Goal: Task Accomplishment & Management: Use online tool/utility

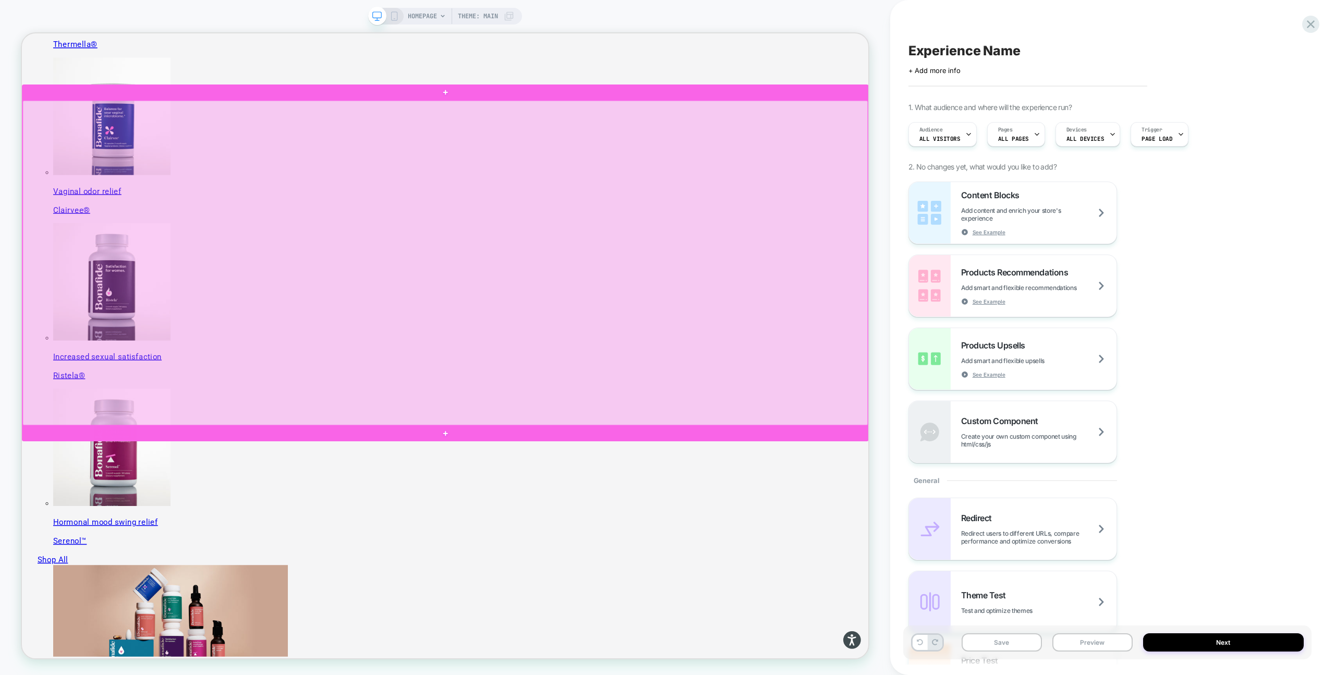
scroll to position [525, 0]
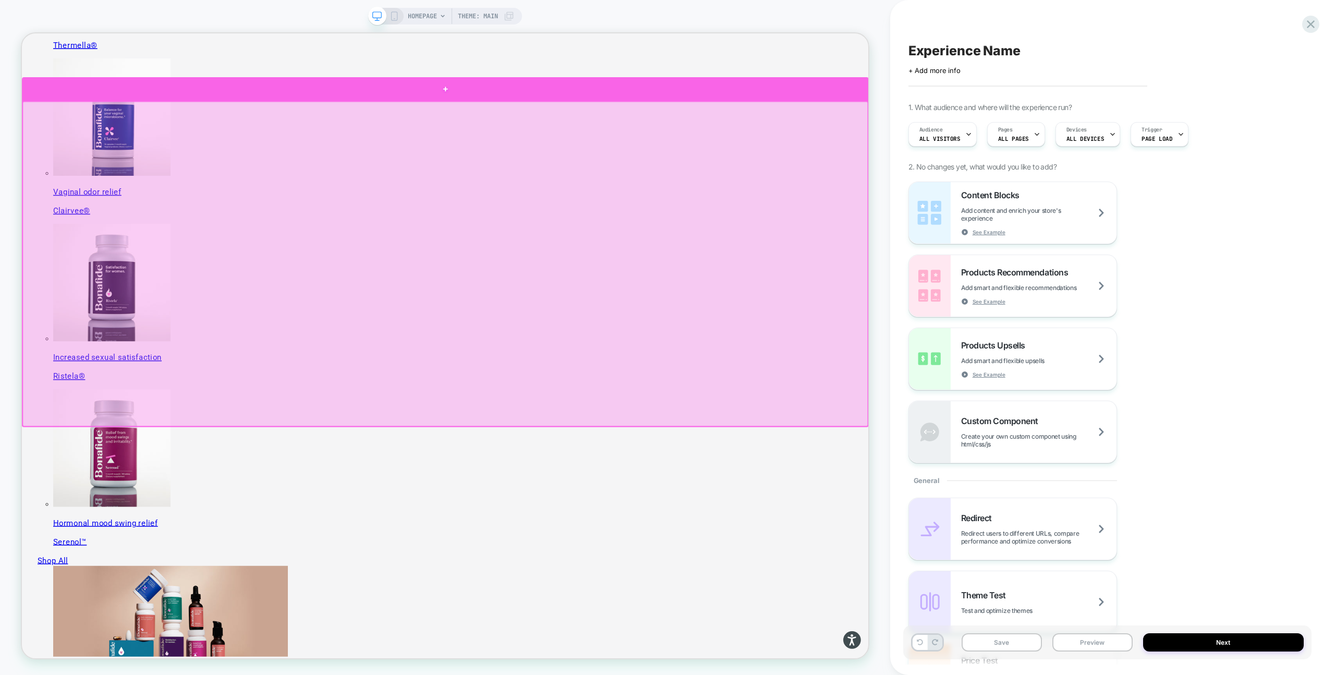
click at [765, 116] on div at bounding box center [586, 107] width 1129 height 31
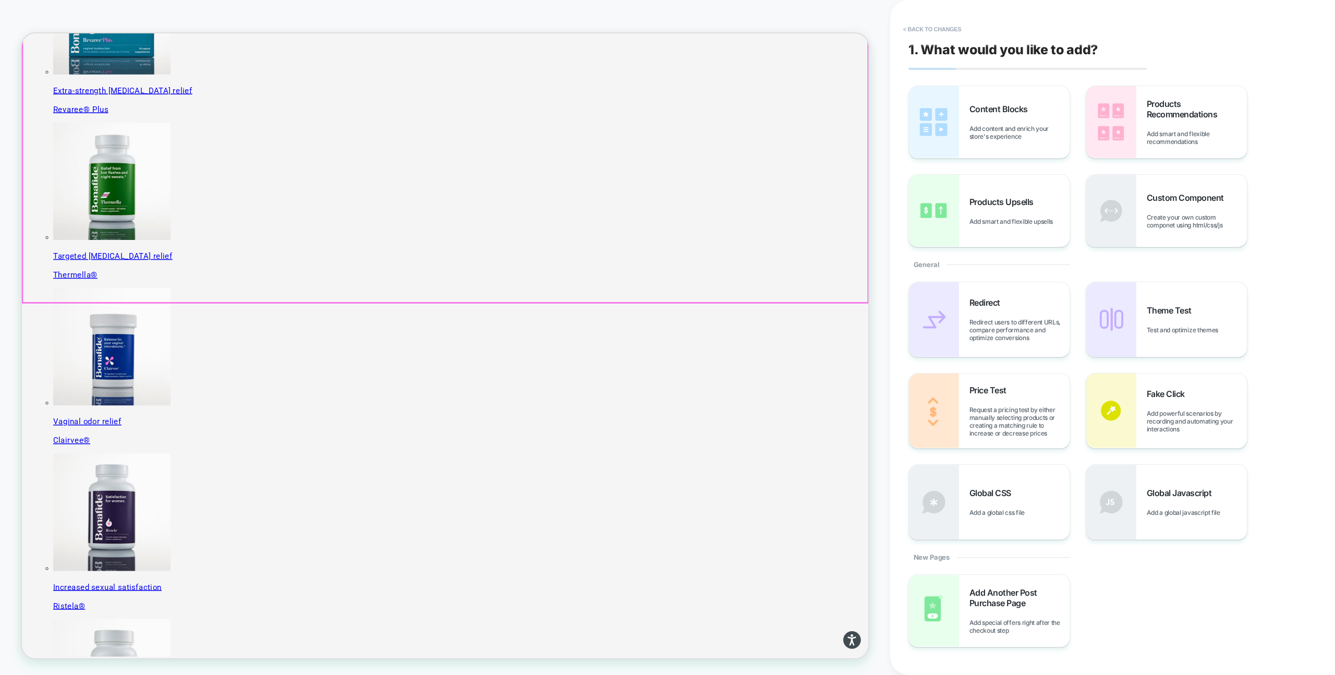
scroll to position [213, 0]
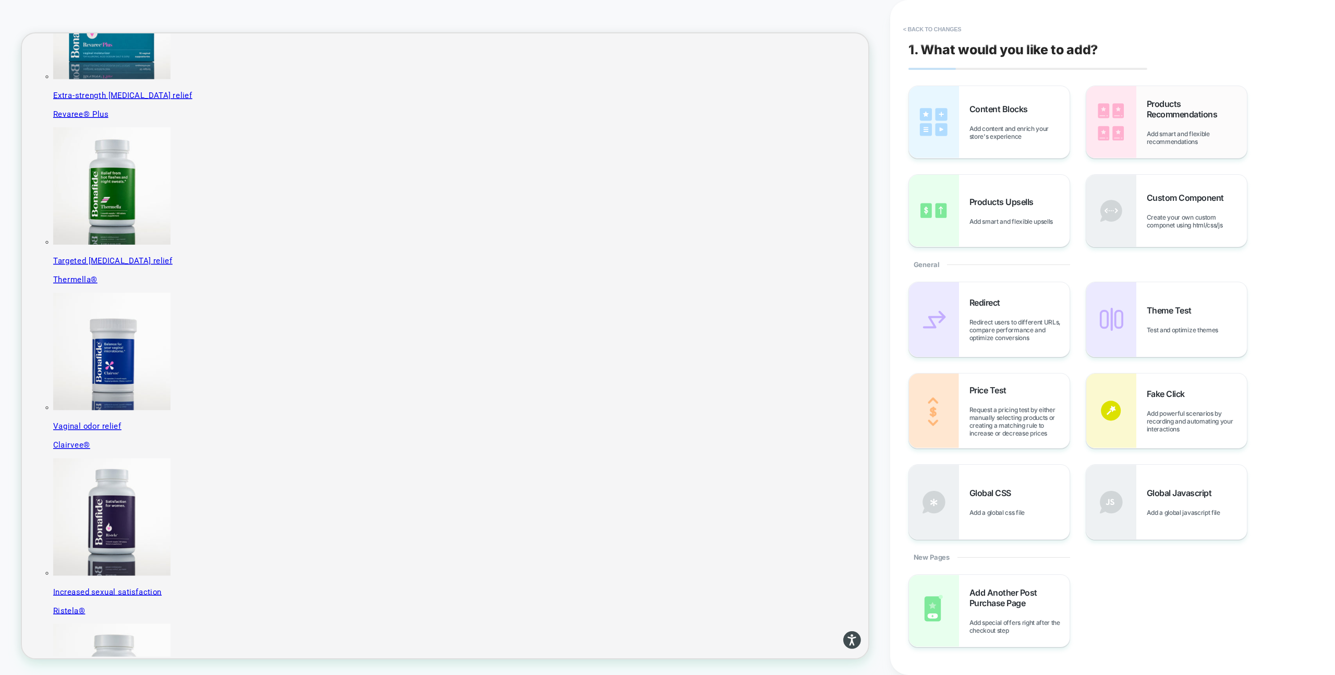
click at [1166, 114] on span "Products Recommendations" at bounding box center [1196, 109] width 100 height 21
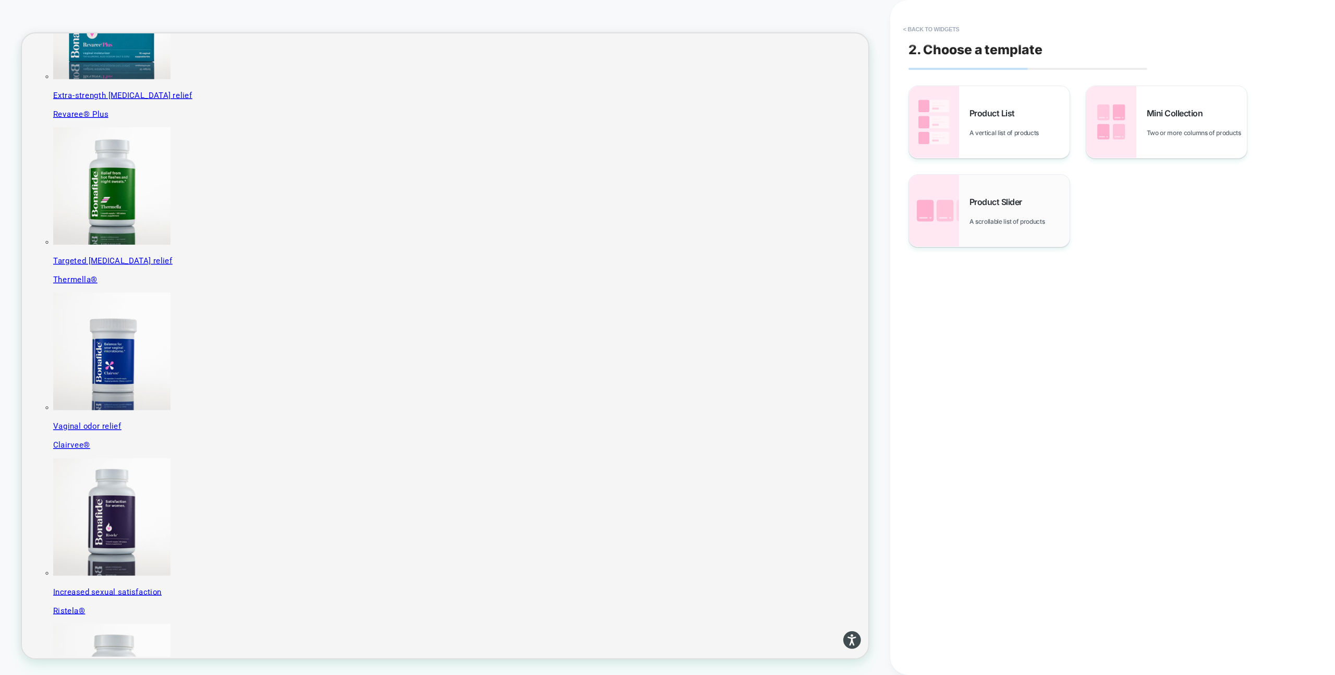
scroll to position [244, 0]
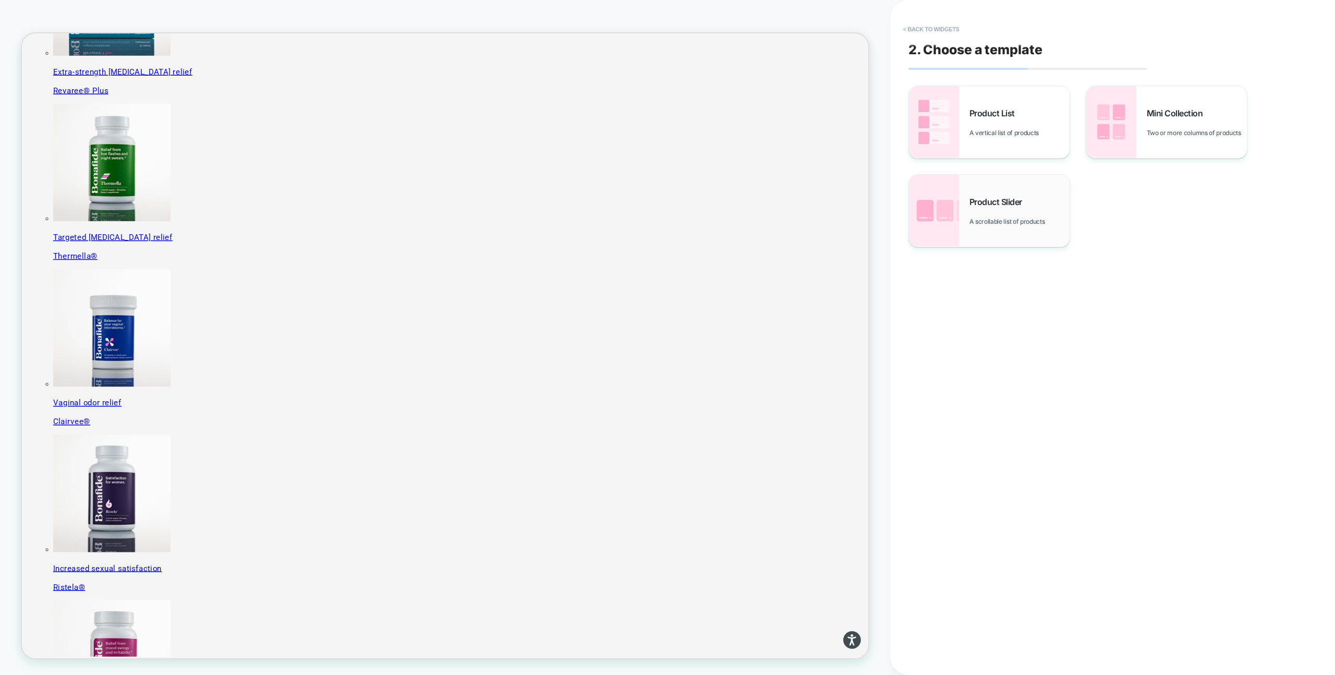
click at [1030, 213] on div "Product Slider A scrollable list of products" at bounding box center [1019, 211] width 100 height 29
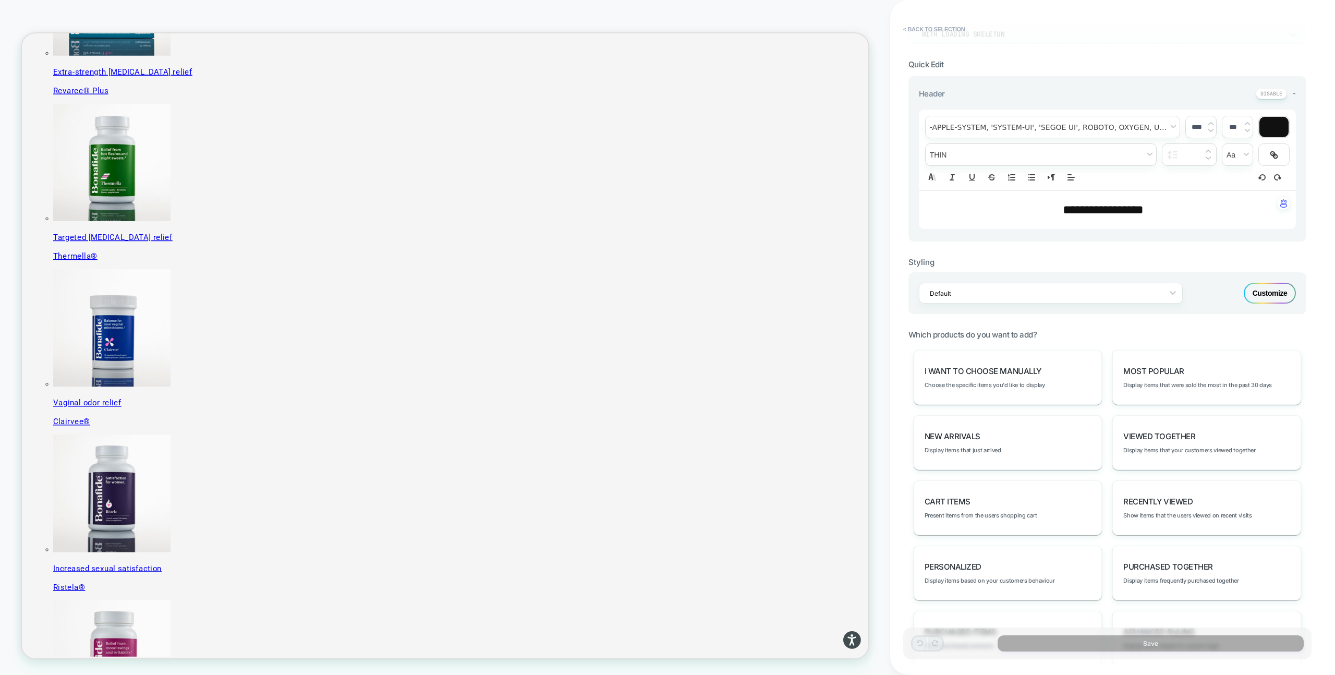
scroll to position [342, 0]
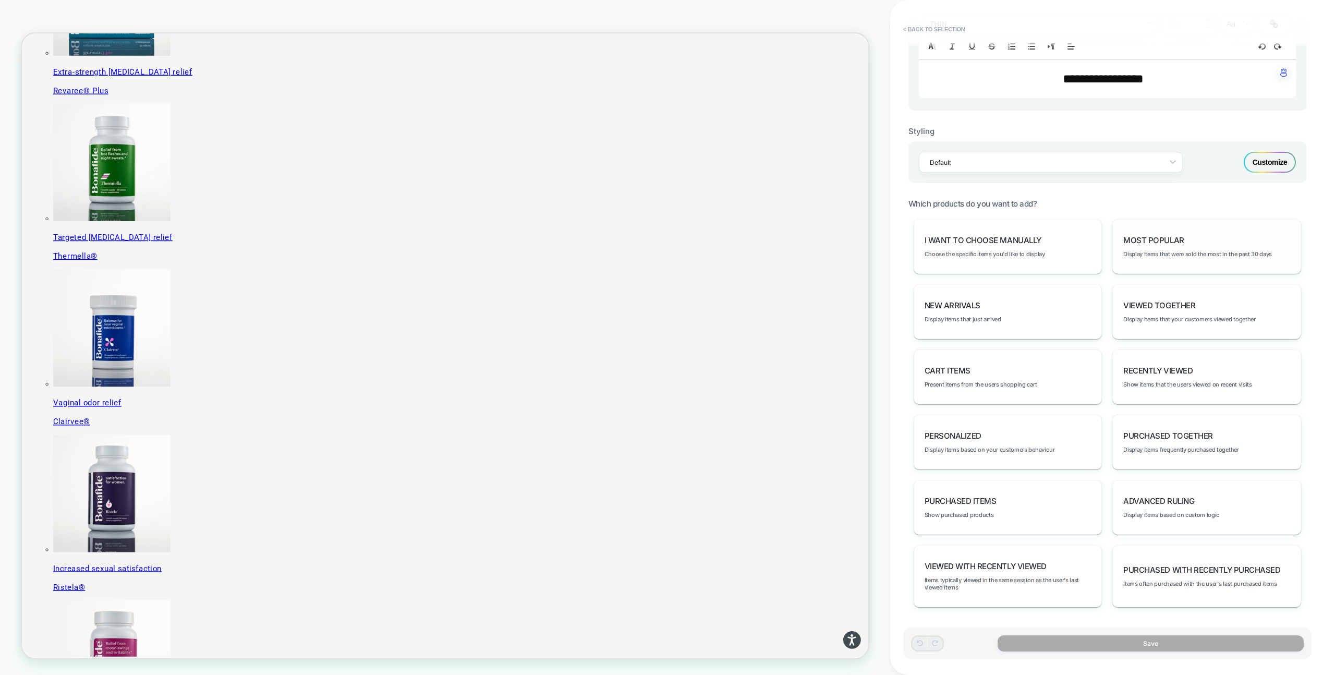
click at [1181, 245] on div "Most Popular Display items that were sold the most in the past 30 days" at bounding box center [1206, 246] width 189 height 55
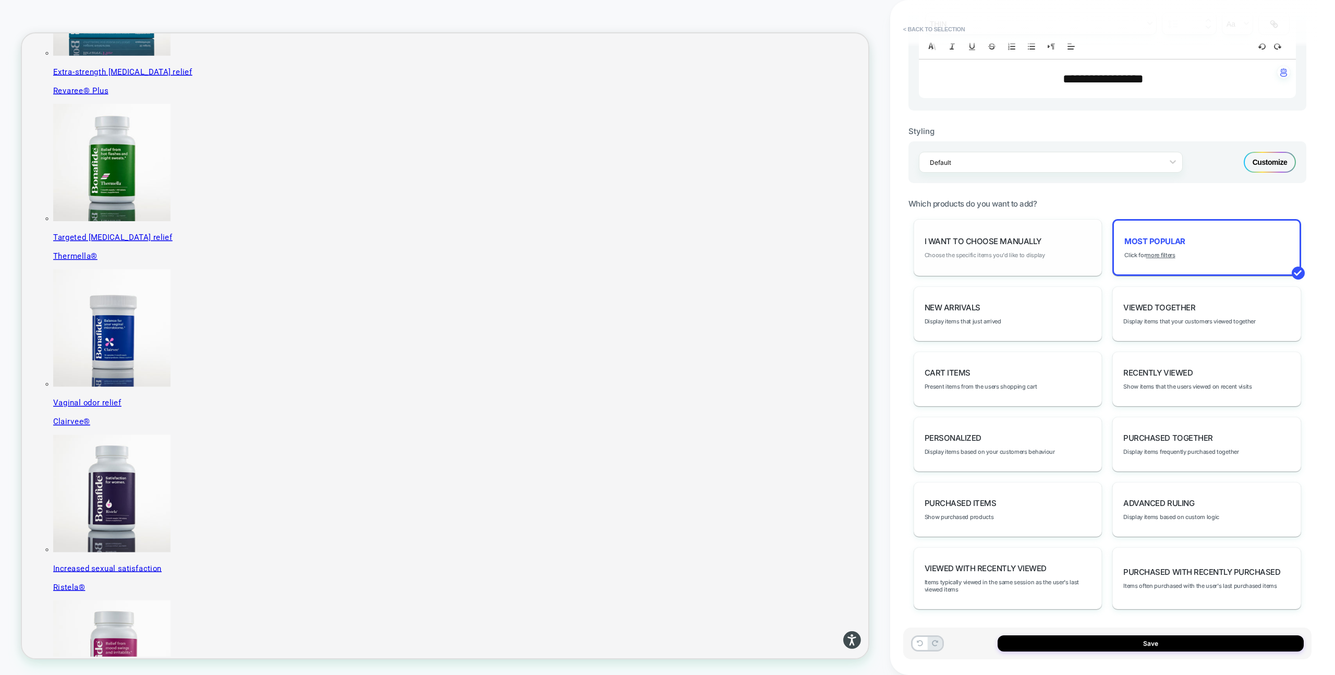
click at [992, 254] on span "Choose the specific items you'd like to display" at bounding box center [984, 254] width 120 height 7
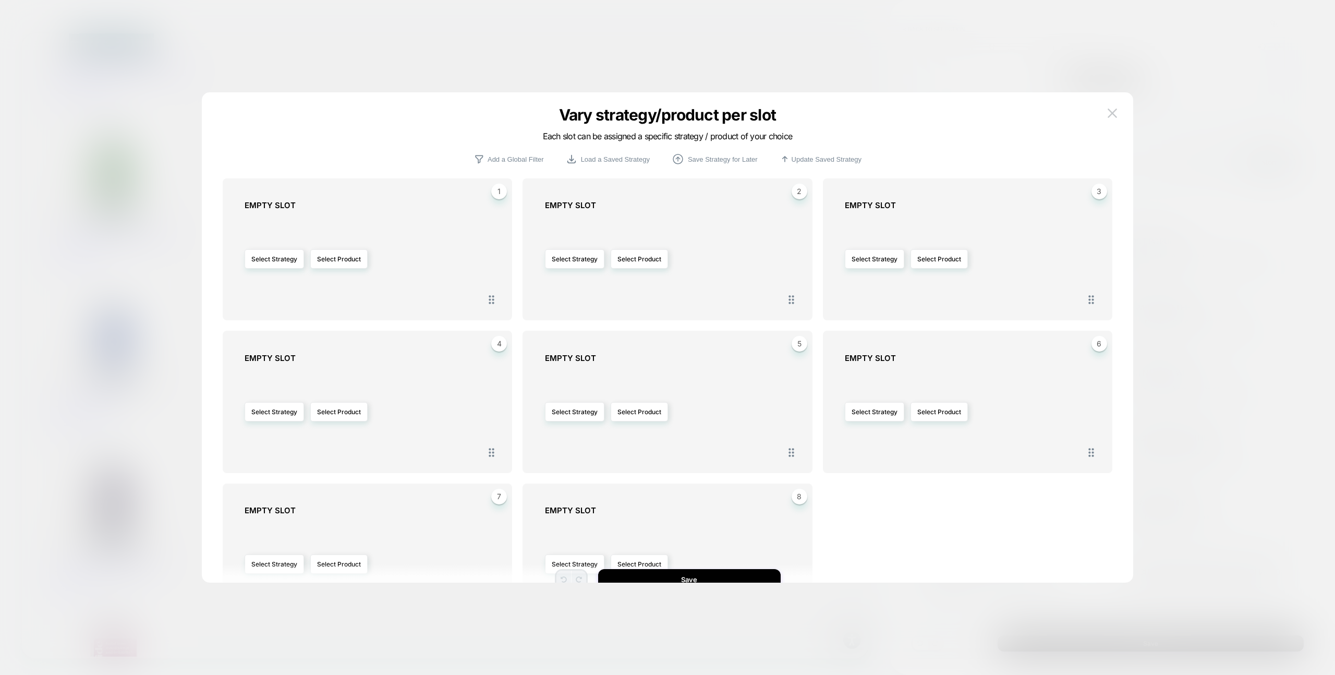
click at [1183, 156] on div at bounding box center [667, 337] width 1335 height 675
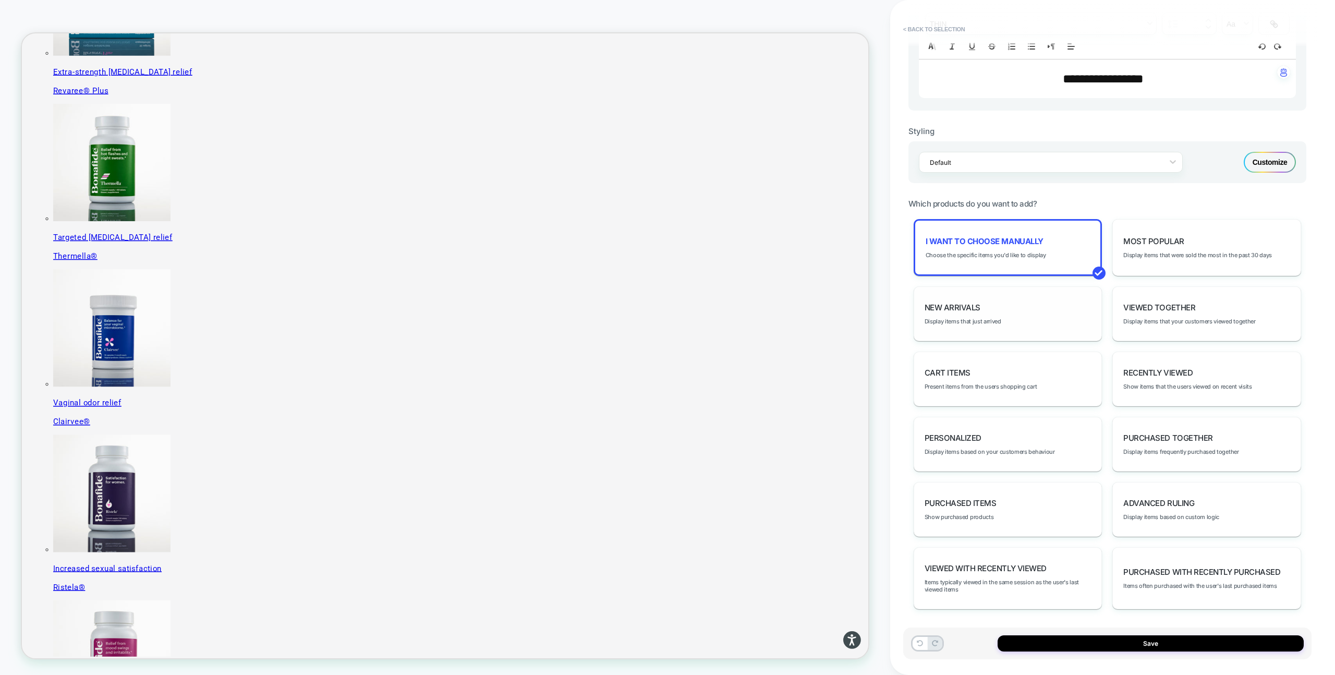
click at [1006, 318] on div "New Arrivals Display items that just arrived" at bounding box center [1007, 313] width 189 height 55
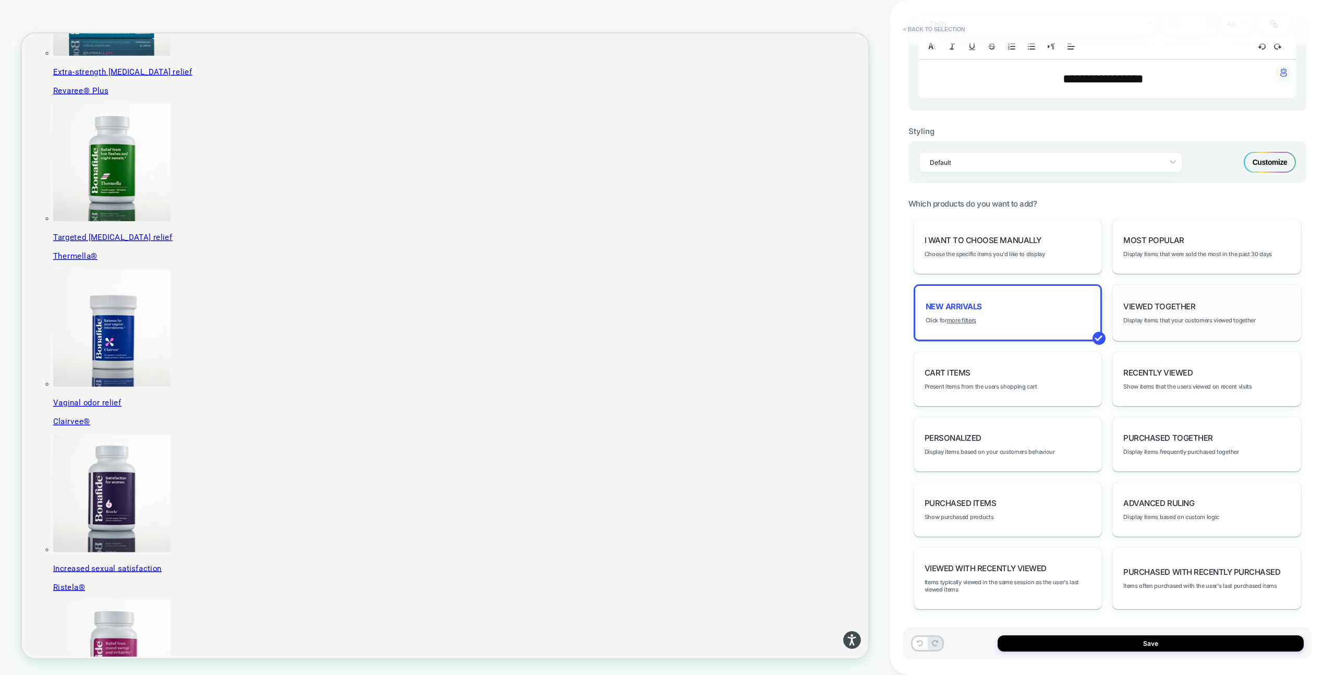
click at [1203, 304] on div "Viewed Together Display items that your customers viewed together" at bounding box center [1206, 312] width 189 height 57
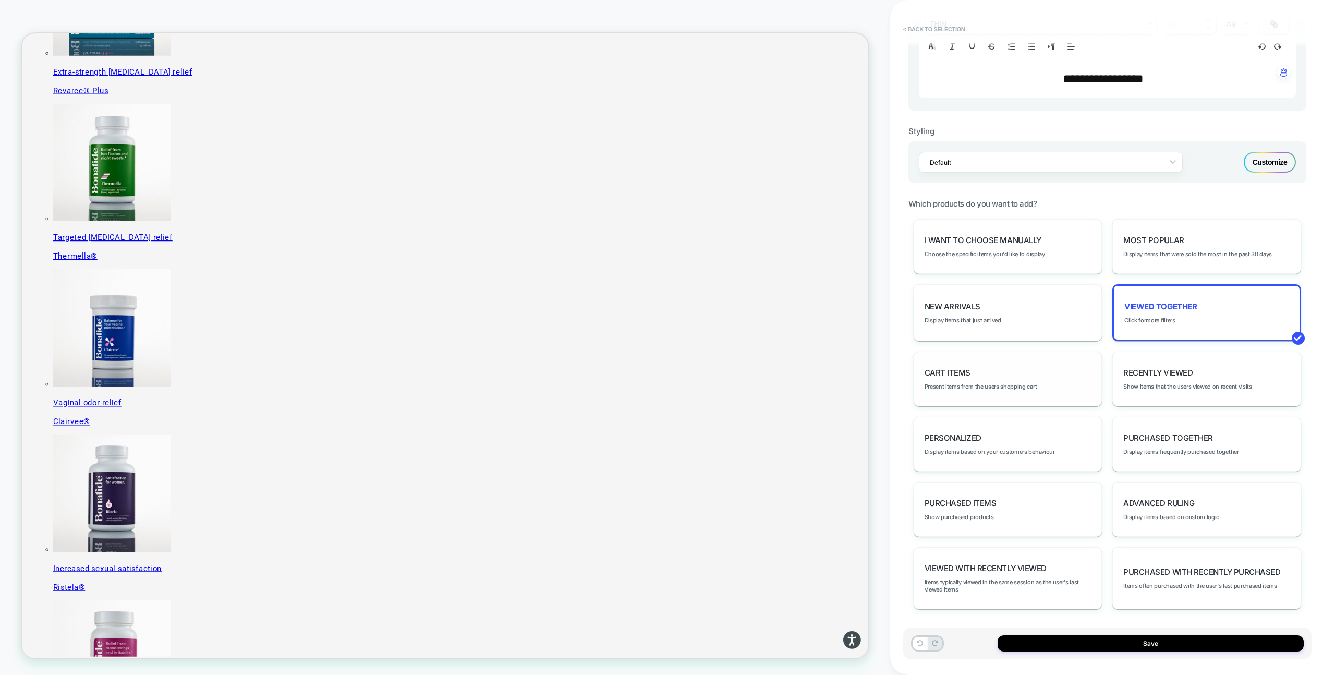
click at [1022, 370] on div "Cart Items Present items from the users shopping cart" at bounding box center [1007, 378] width 189 height 55
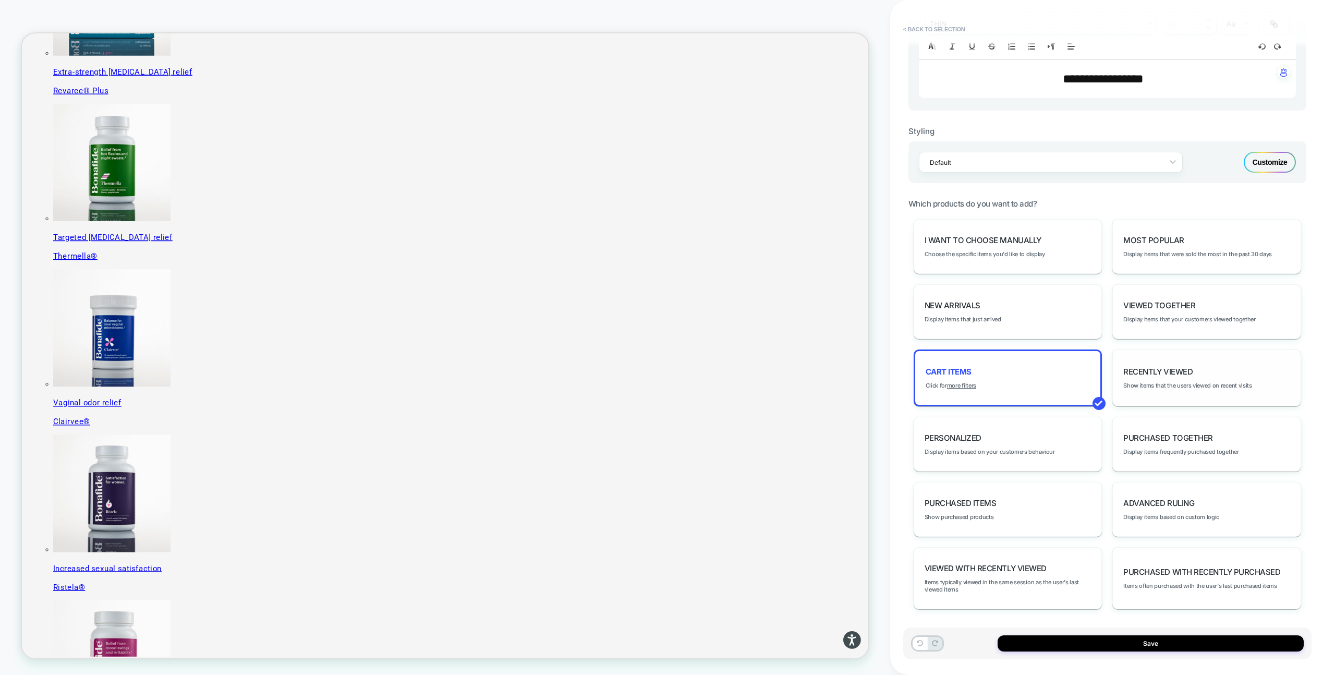
click at [1209, 369] on div "Recently Viewed Show items that the users viewed on recent visits" at bounding box center [1206, 377] width 189 height 57
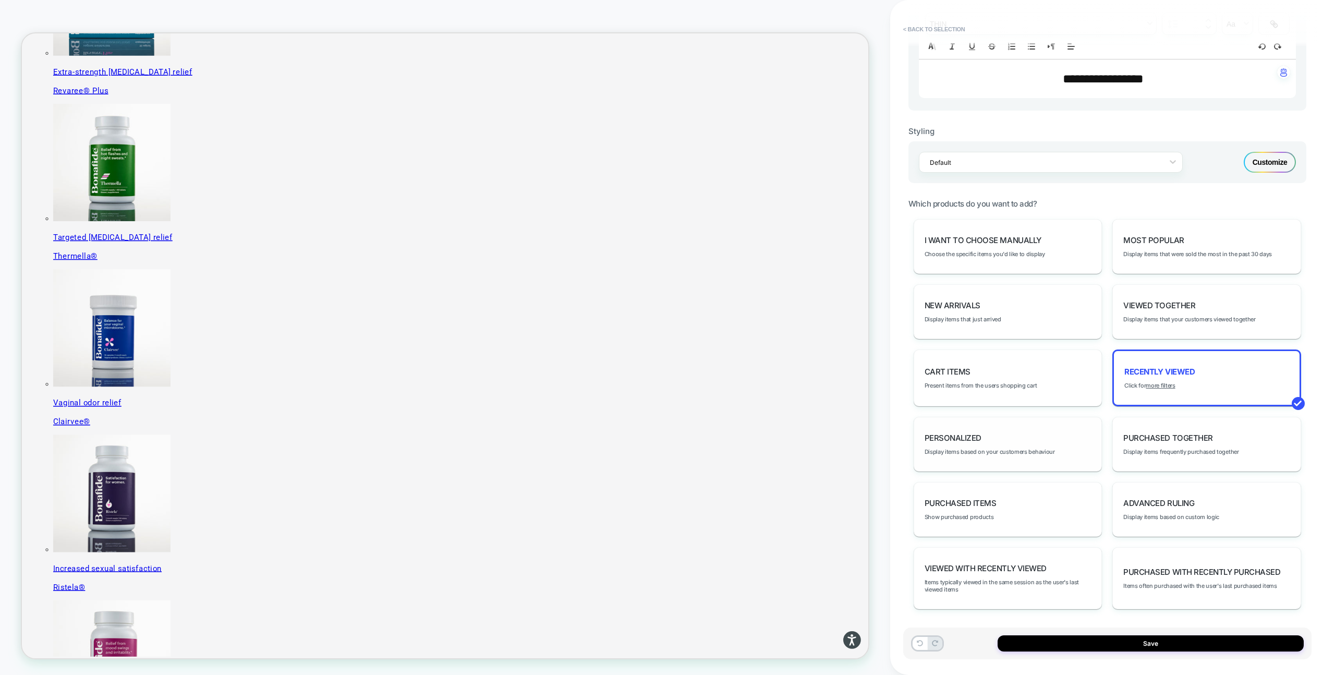
click at [1051, 438] on div "personalized Display items based on your customers behaviour" at bounding box center [1007, 444] width 189 height 55
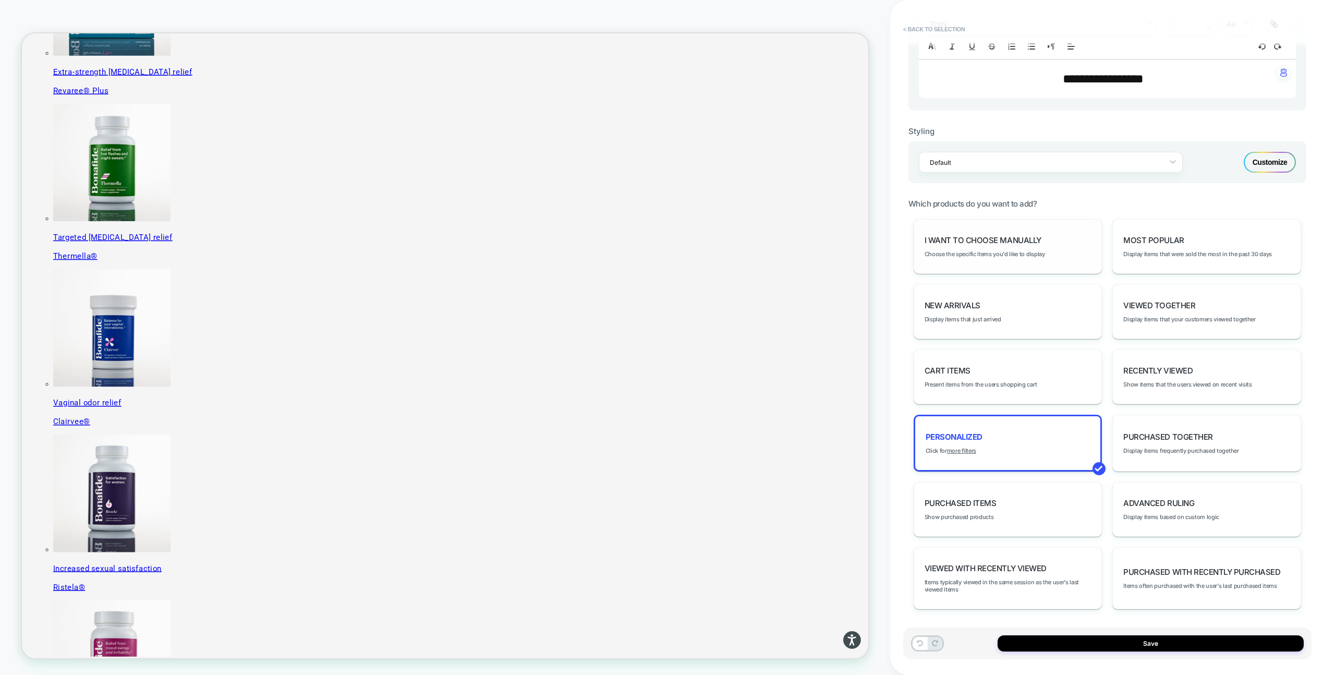
click at [1062, 238] on div "I want to choose manually Choose the specific items you'd like to display" at bounding box center [1007, 246] width 189 height 55
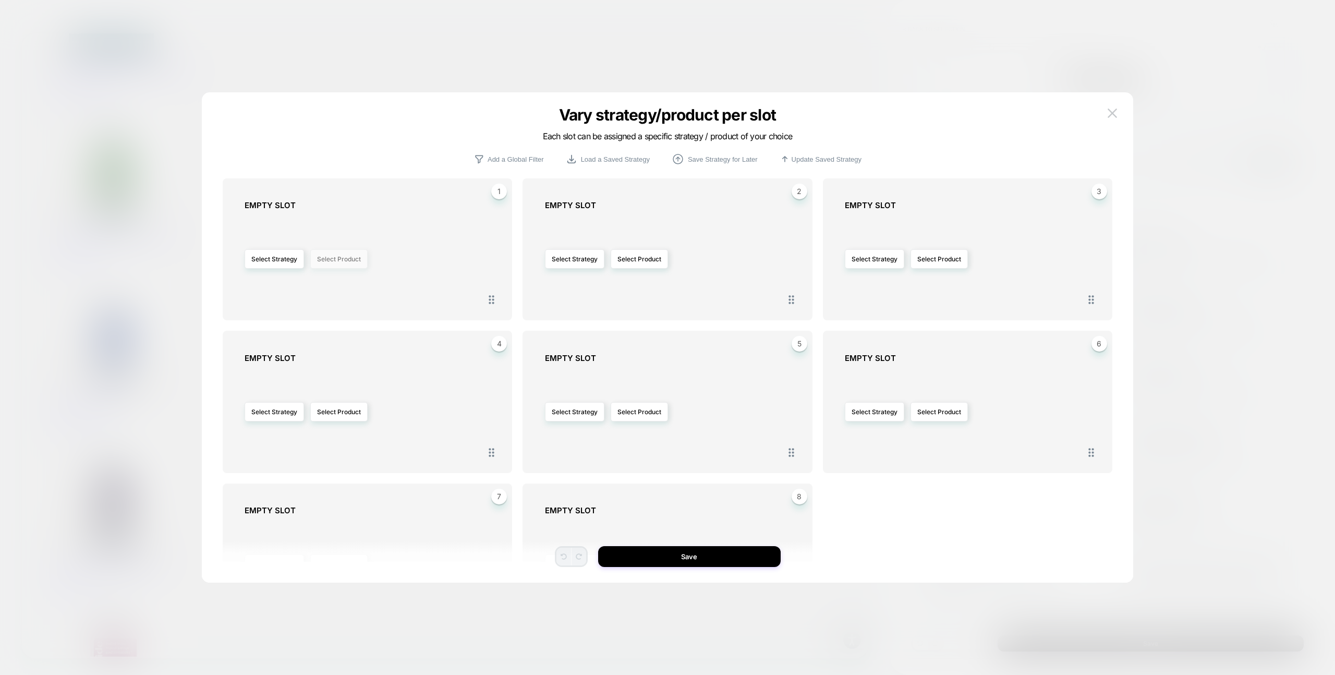
click at [336, 261] on button "Select Product" at bounding box center [338, 258] width 57 height 19
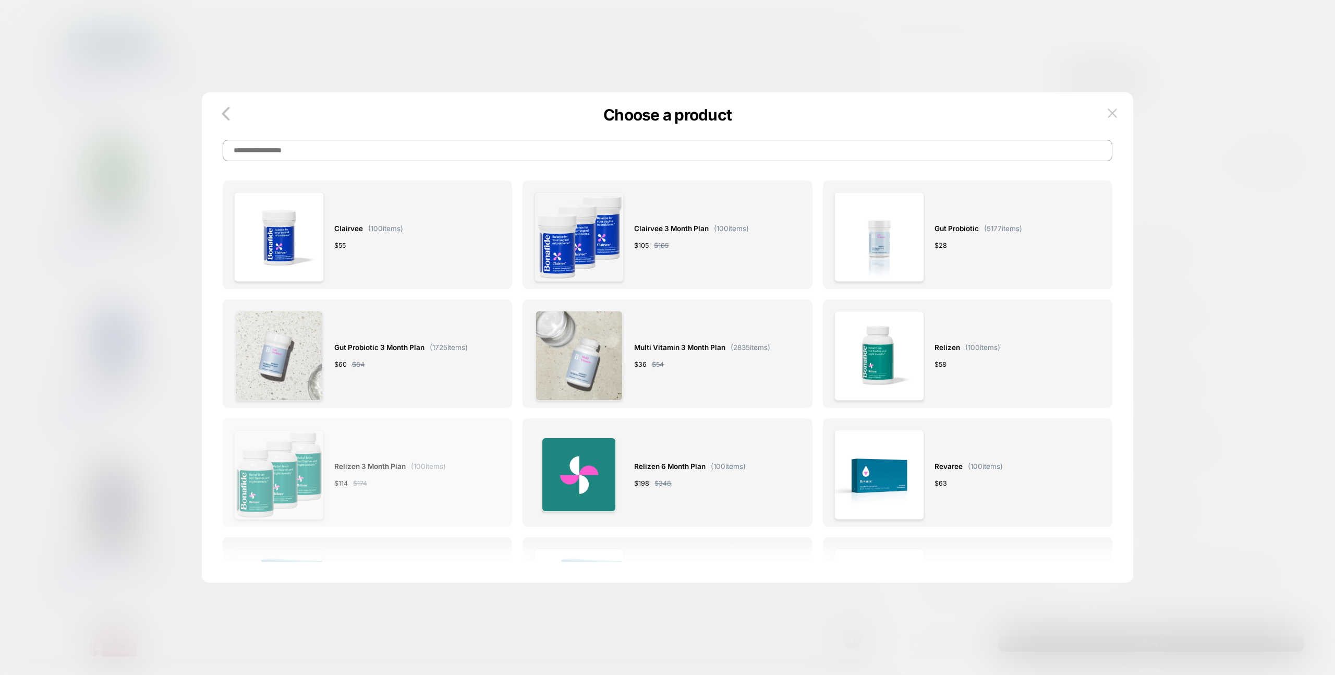
scroll to position [0, 0]
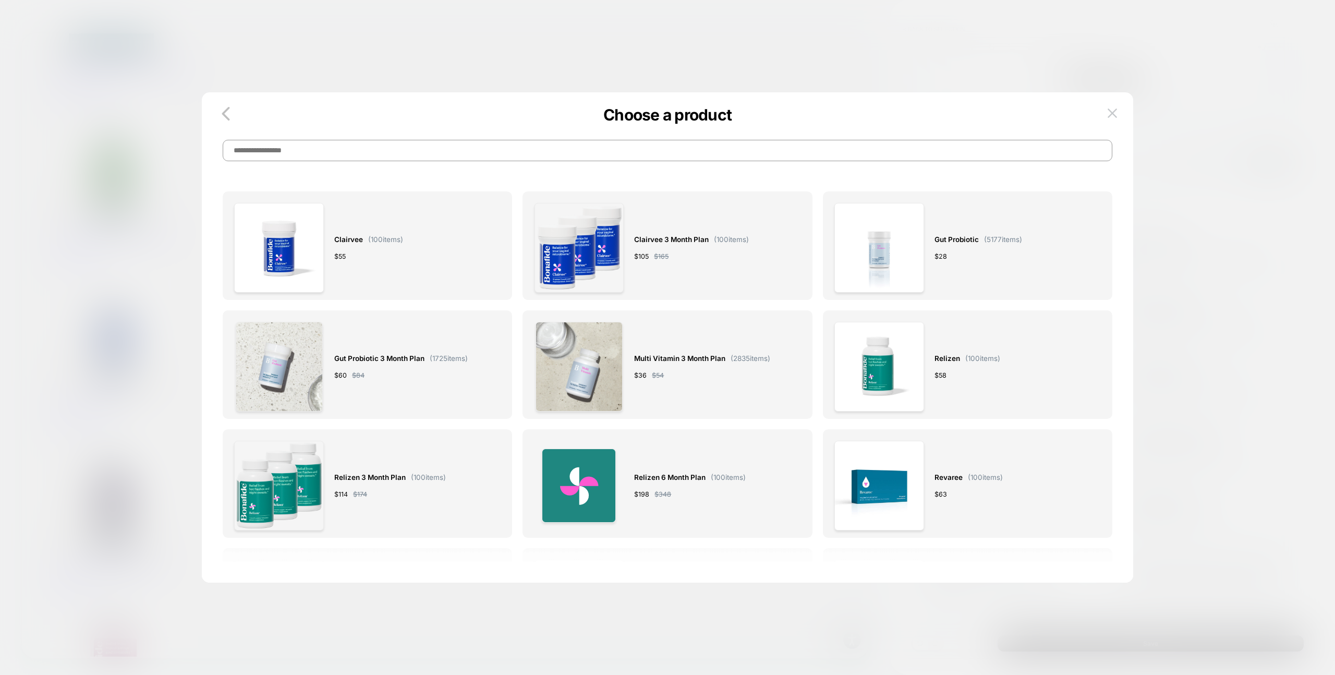
click at [457, 153] on input at bounding box center [667, 150] width 889 height 21
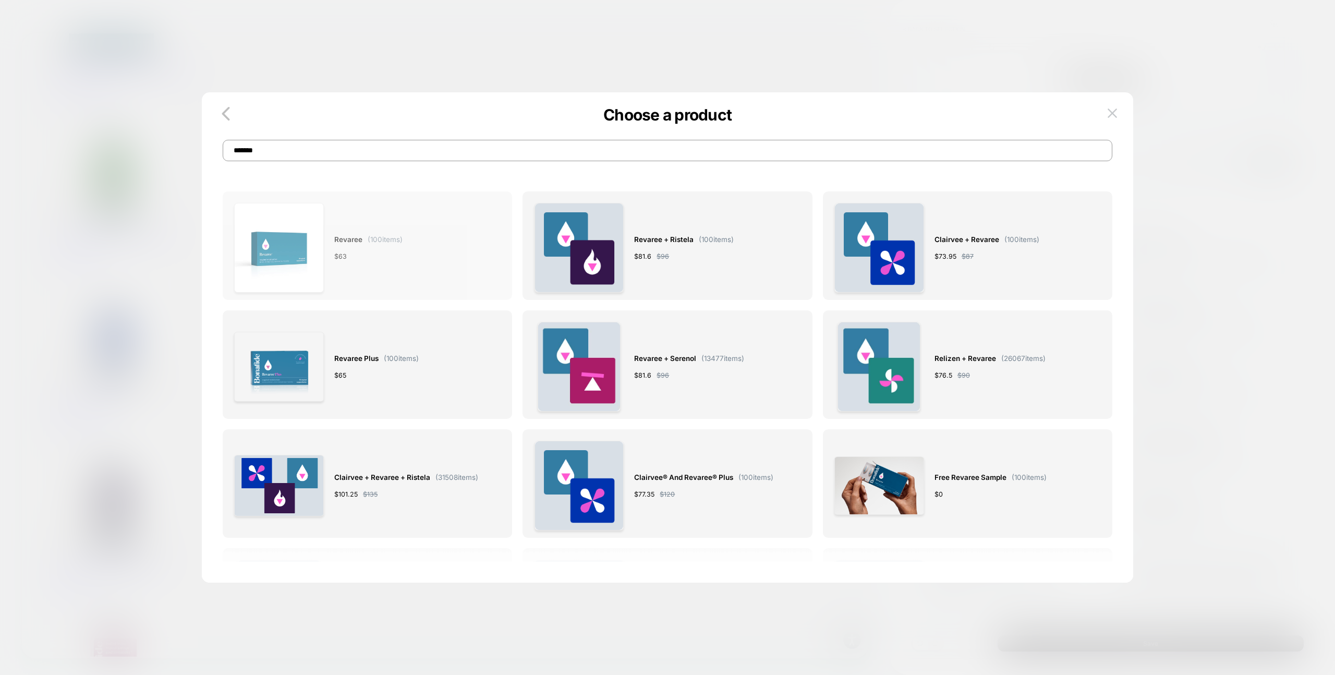
type input "*******"
click at [399, 273] on div "Revaree ( 100 items) $ 63" at bounding box center [368, 248] width 68 height 90
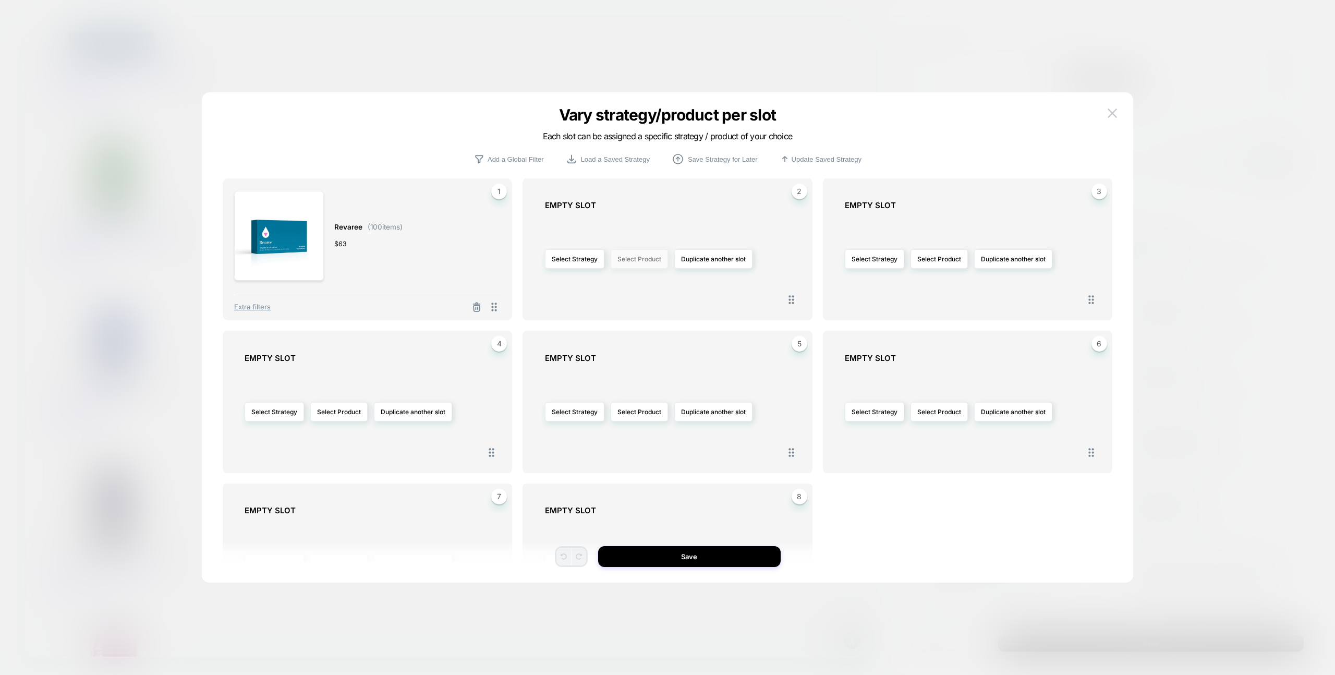
click at [638, 261] on button "Select Product" at bounding box center [638, 258] width 57 height 19
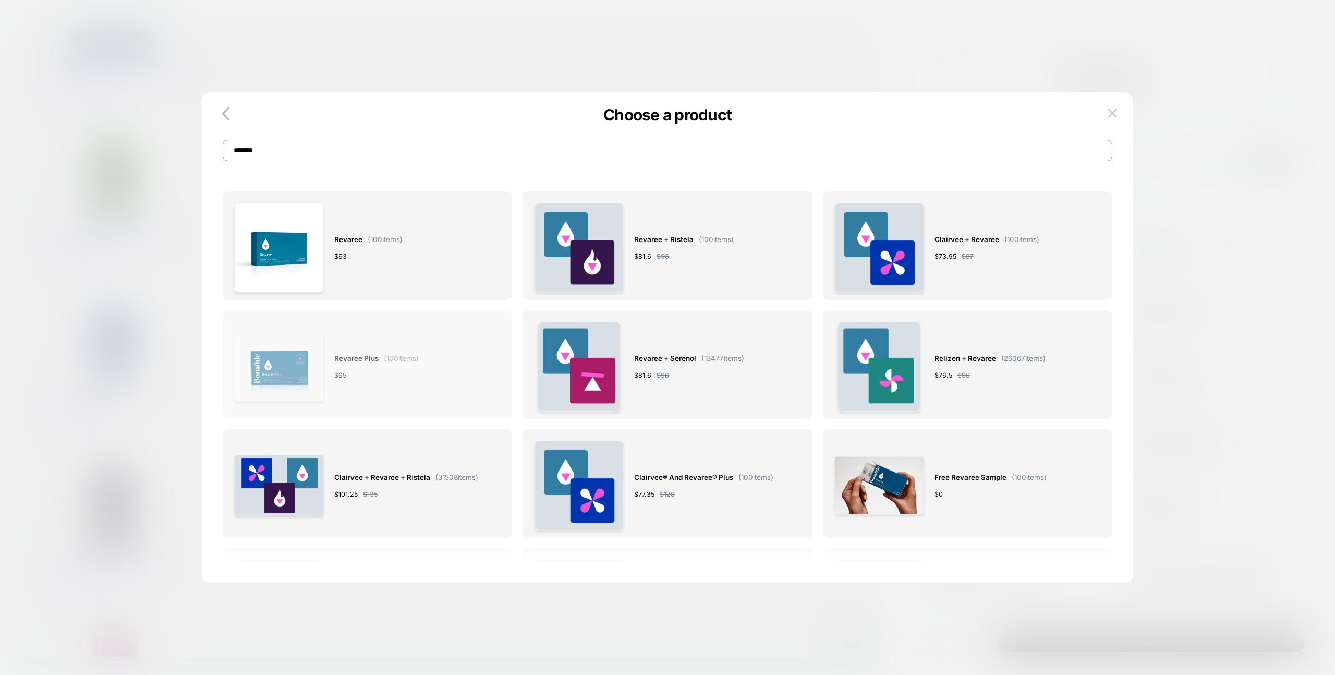
click at [427, 401] on div "Revaree Plus ( 100 items) $ 65" at bounding box center [367, 367] width 266 height 90
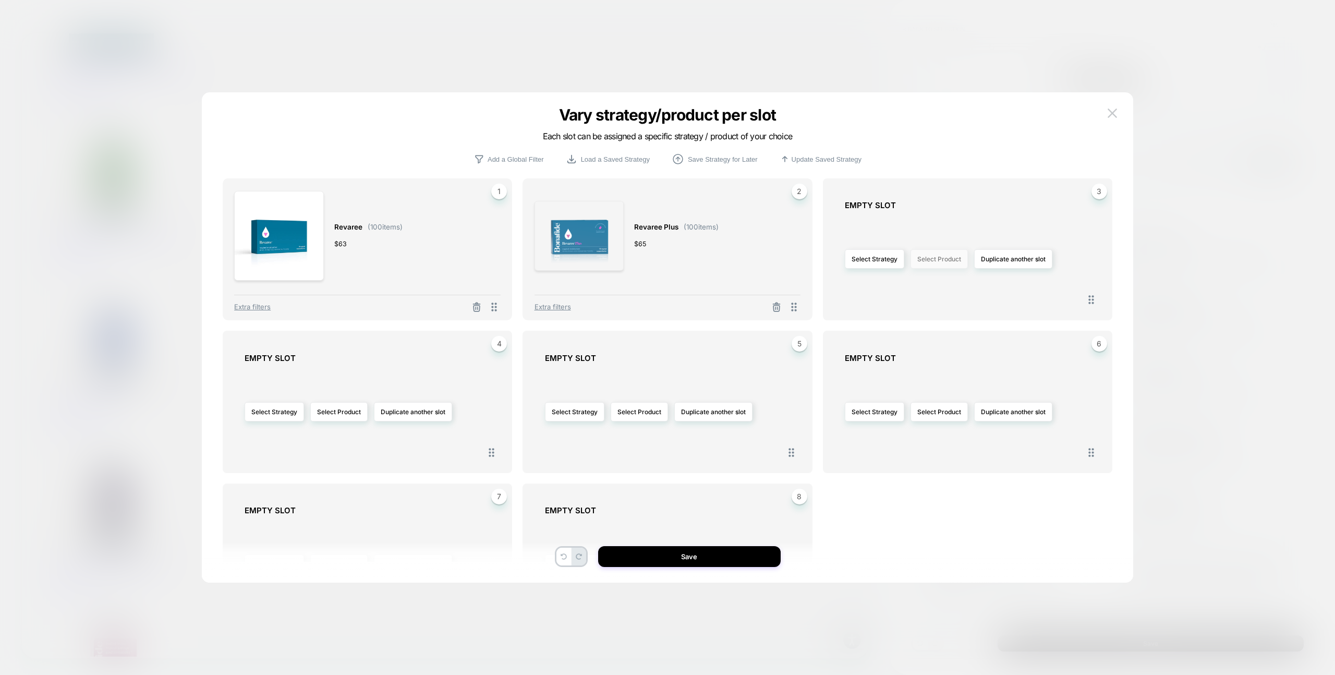
click at [936, 260] on button "Select Product" at bounding box center [938, 258] width 57 height 19
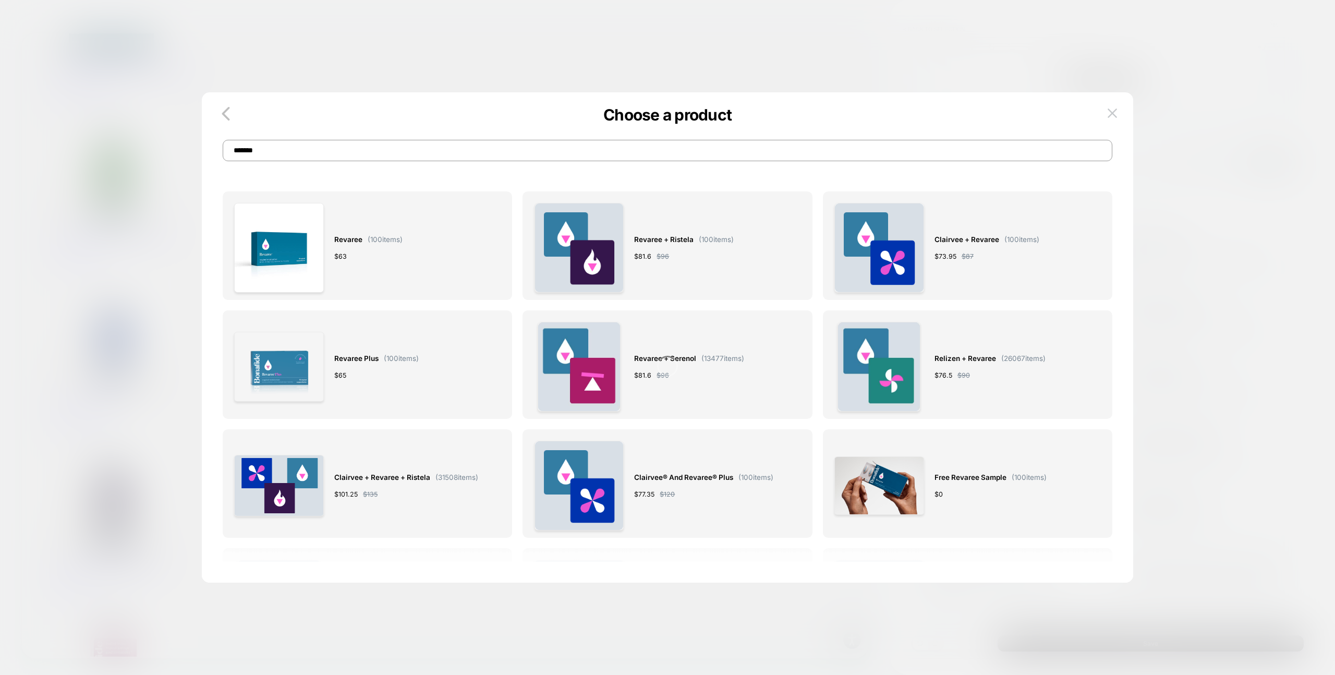
click at [410, 149] on input "*******" at bounding box center [667, 150] width 889 height 21
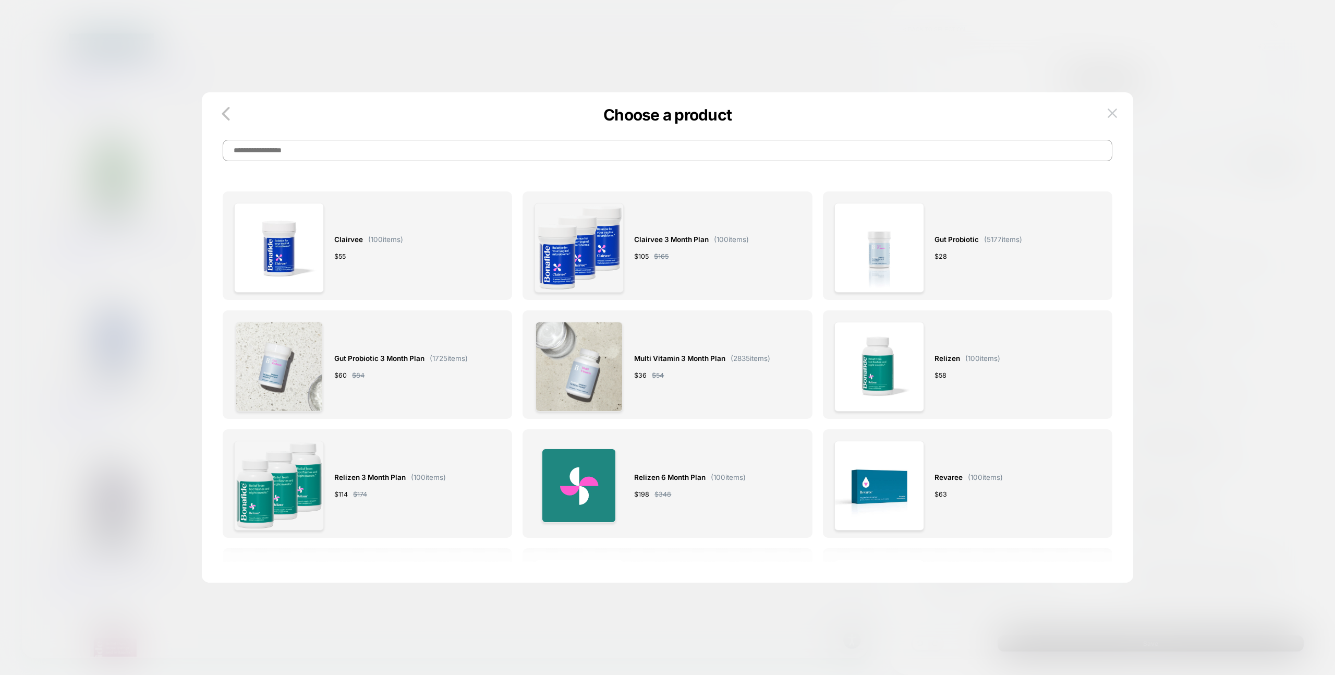
type input "*******"
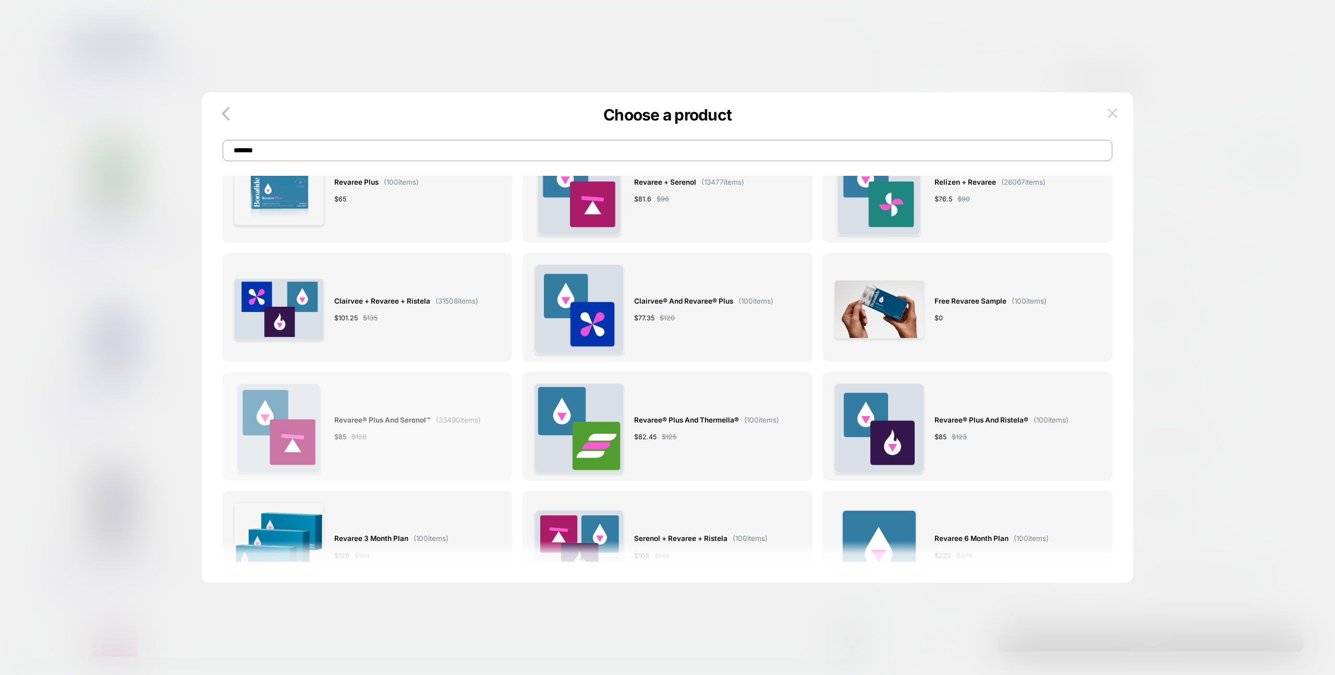
scroll to position [170, 0]
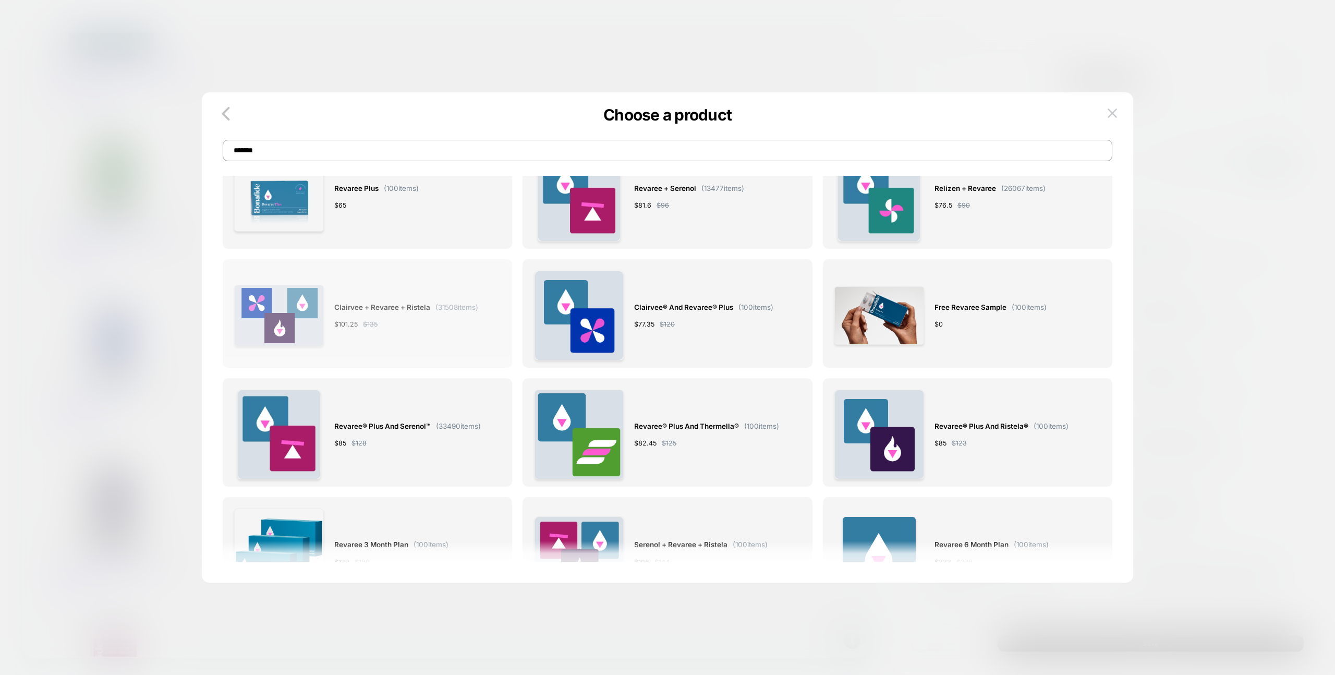
click at [439, 340] on div "Clairvee + Revaree + Ristela ( 31508 items) $ 101.25 $ 135" at bounding box center [406, 316] width 144 height 90
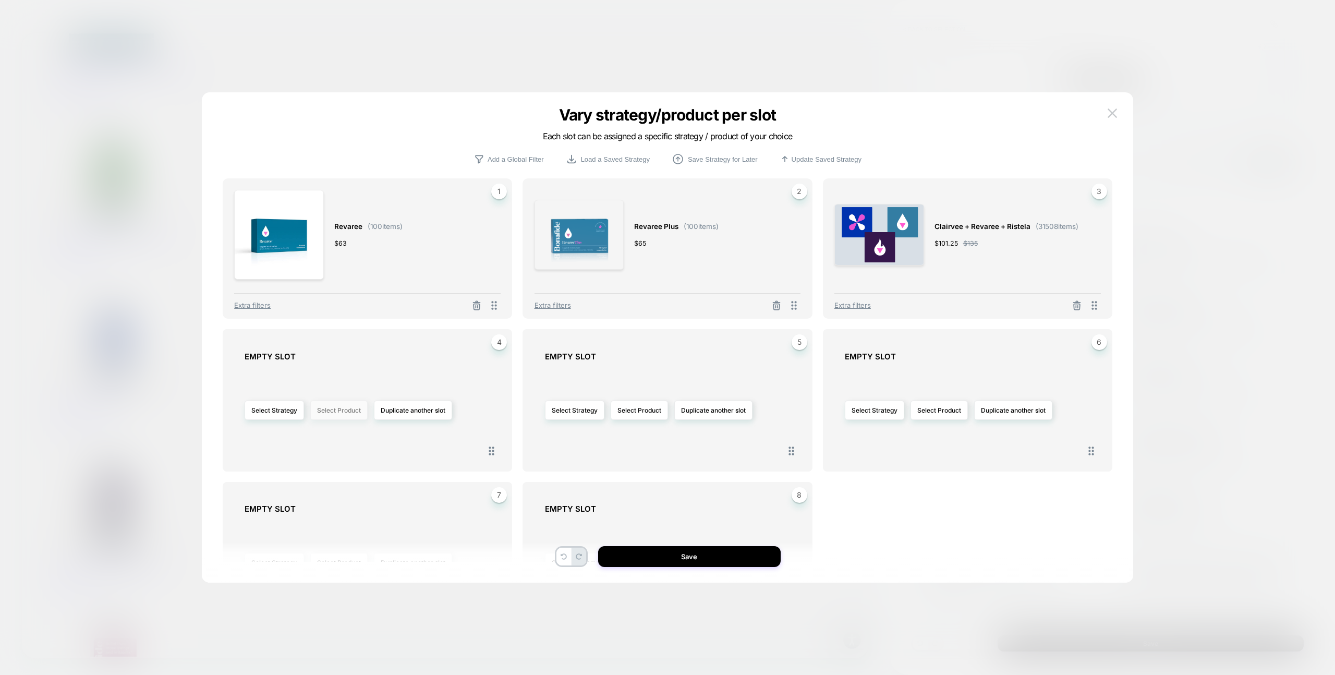
click at [342, 413] on button "Select Product" at bounding box center [338, 409] width 57 height 19
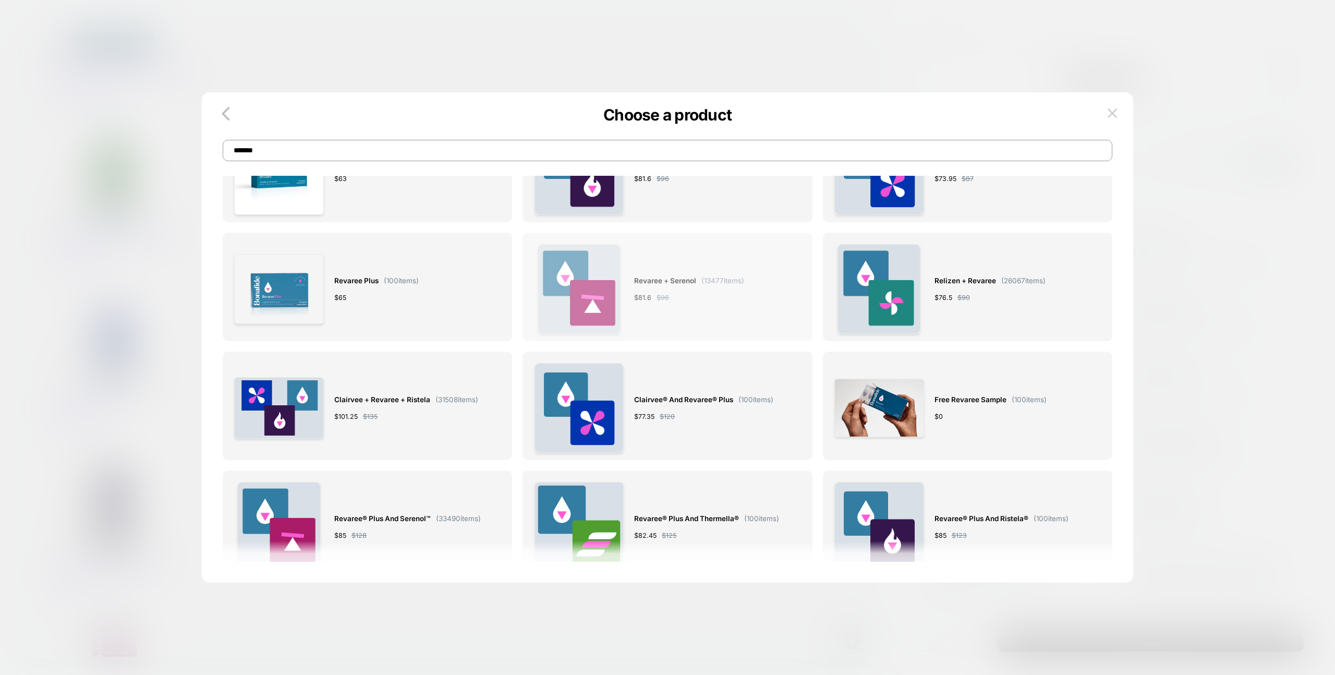
scroll to position [95, 0]
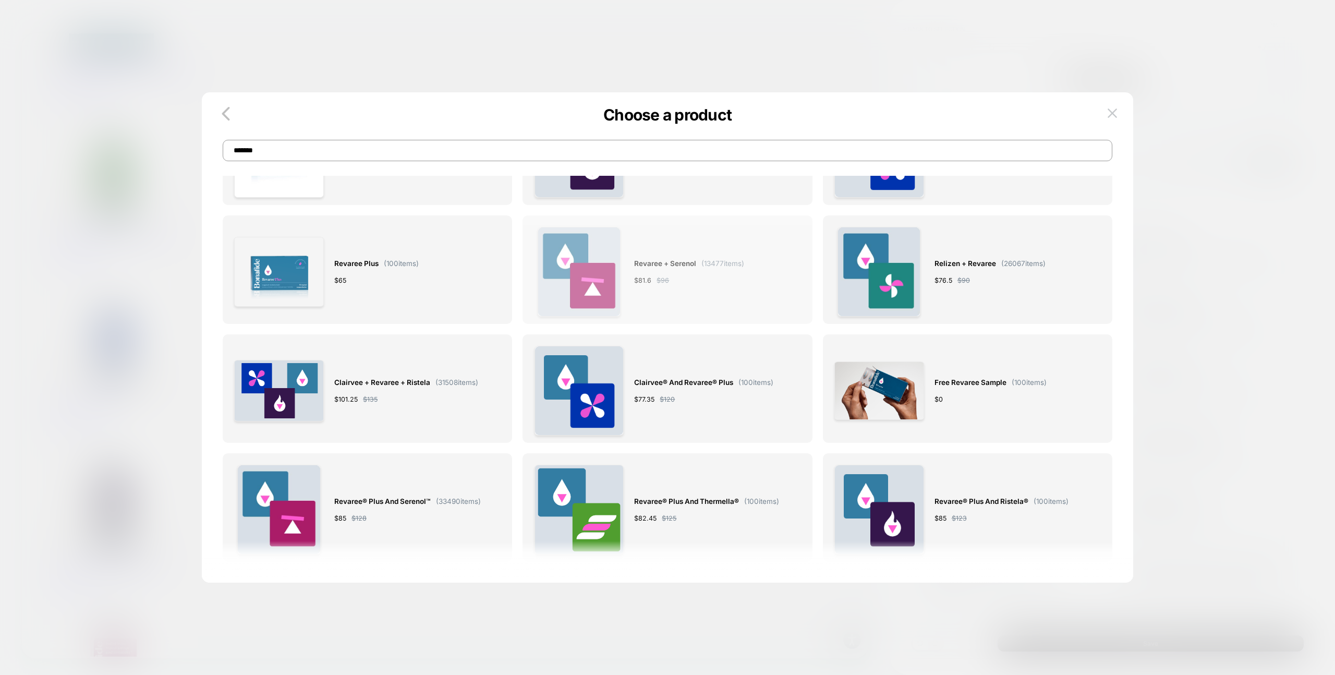
click at [730, 300] on div "Revaree + Serenol ( 13477 items) $ 81.6 $ 96" at bounding box center [689, 272] width 110 height 90
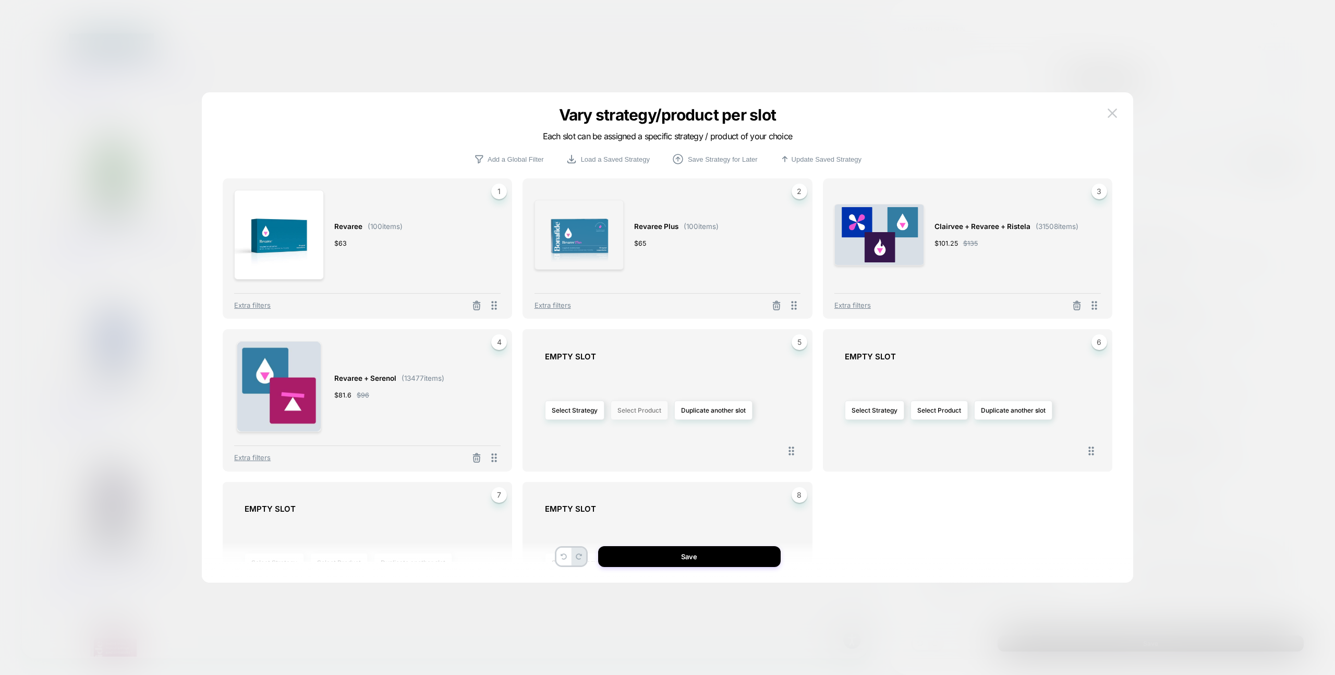
click at [639, 414] on button "Select Product" at bounding box center [638, 409] width 57 height 19
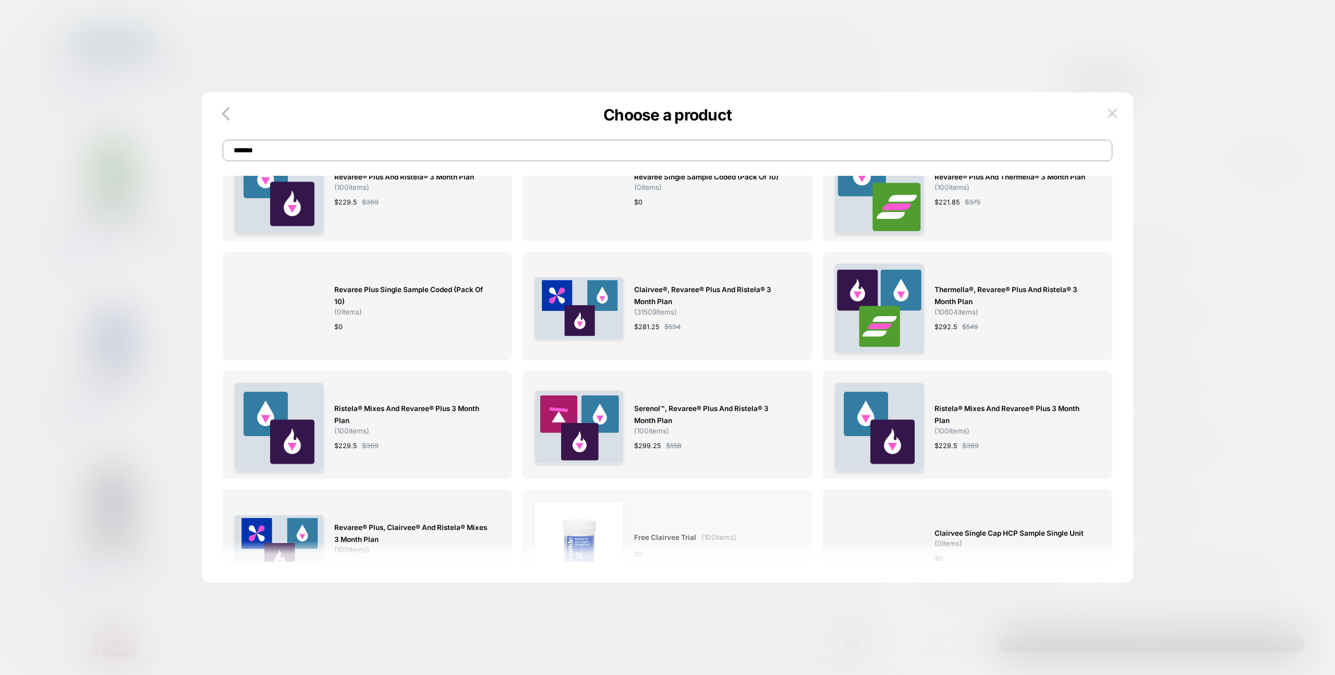
scroll to position [1448, 0]
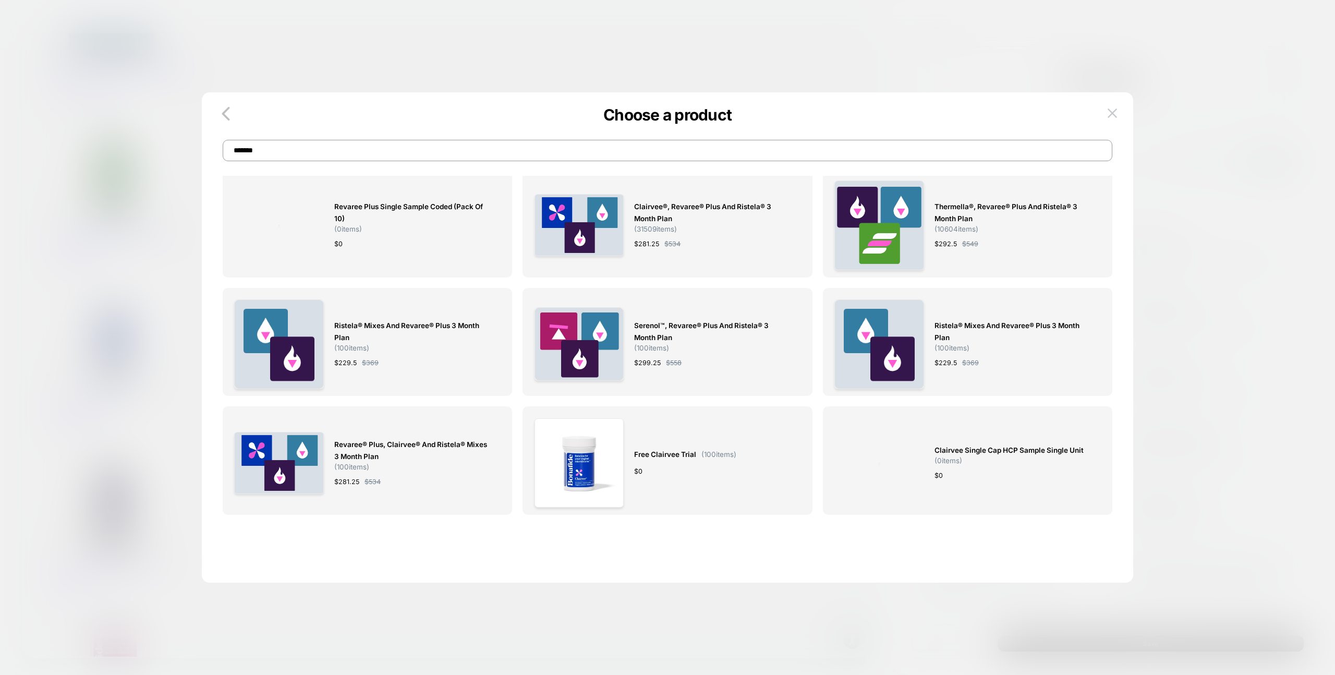
click at [556, 144] on input "*******" at bounding box center [667, 150] width 889 height 21
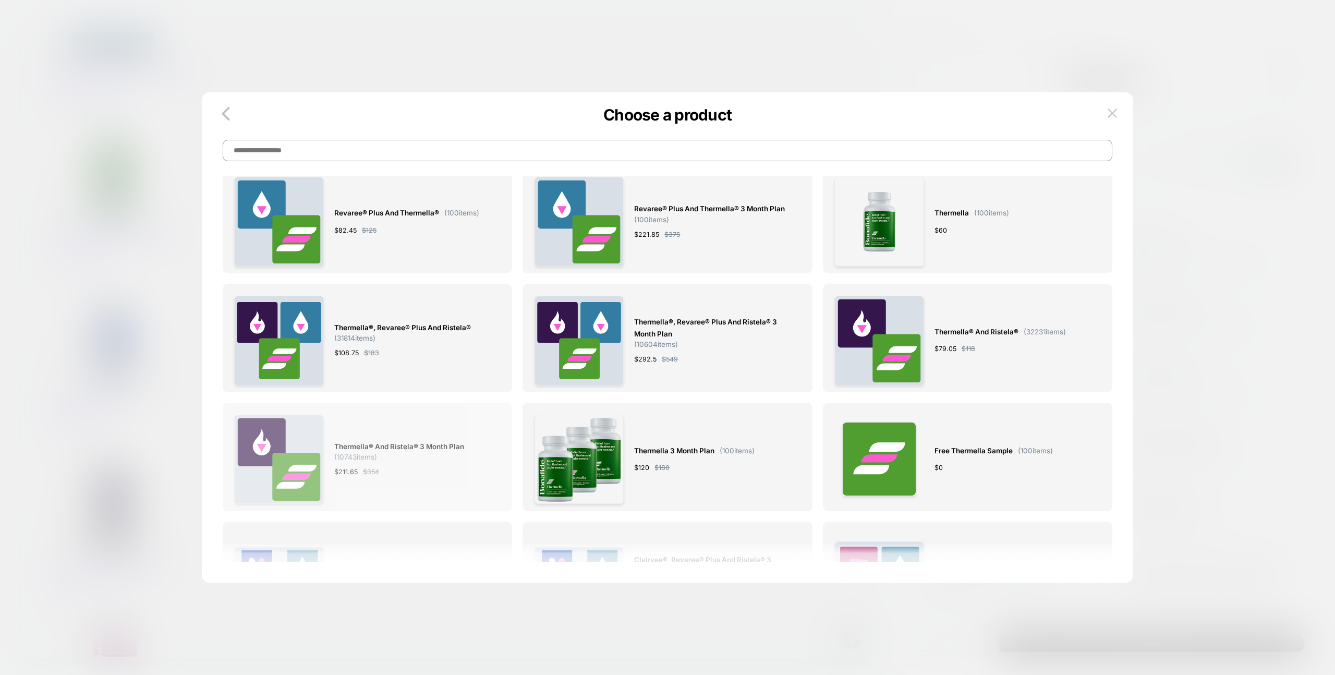
scroll to position [2634, 0]
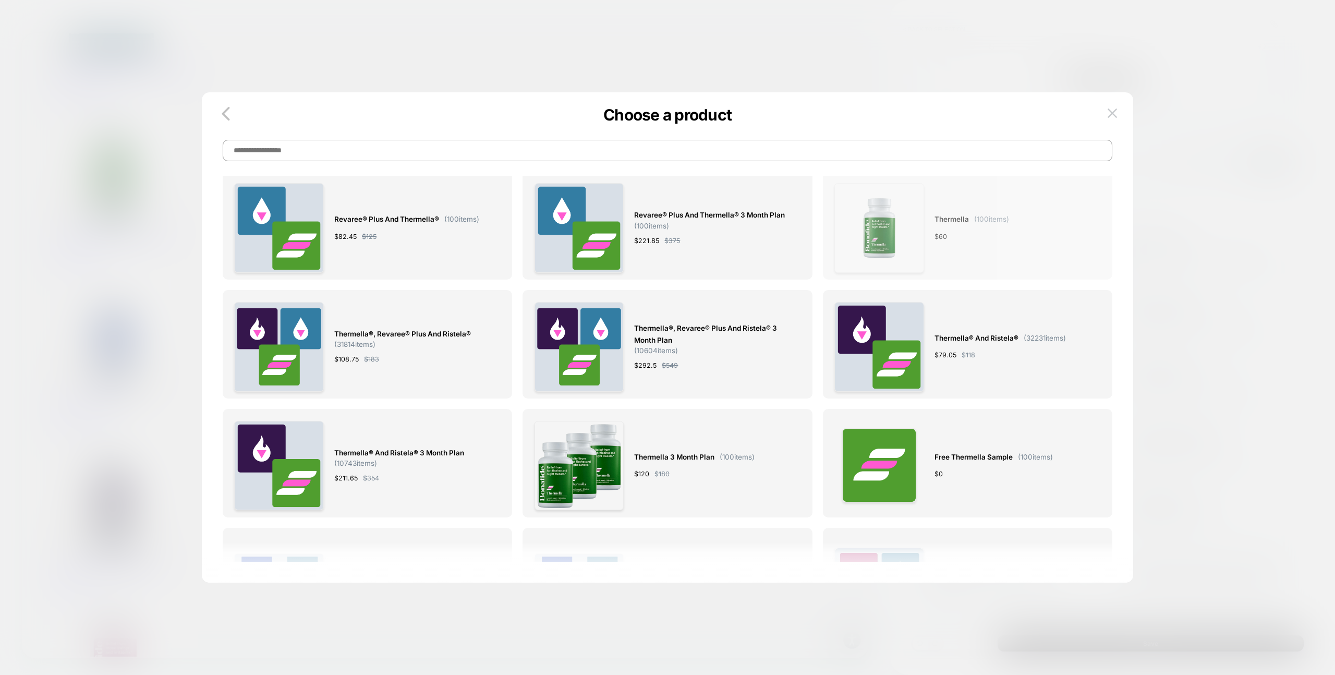
click at [895, 229] on img at bounding box center [879, 228] width 90 height 90
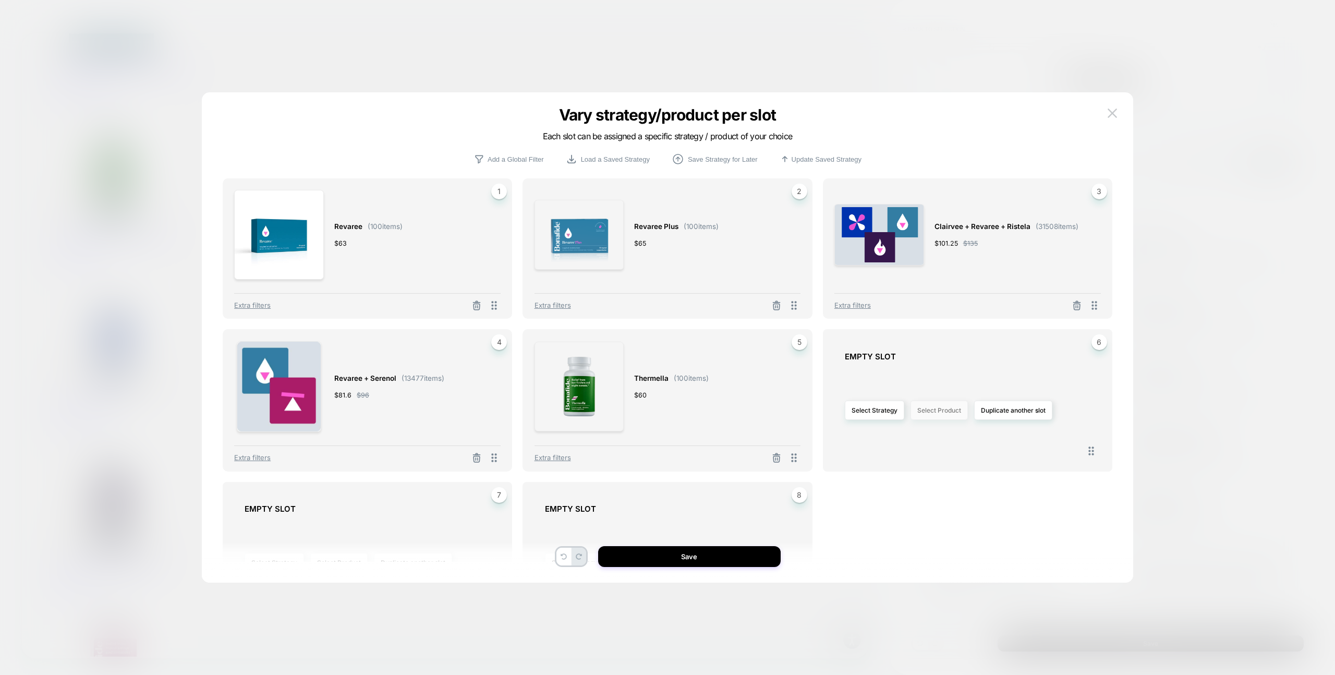
click at [953, 410] on button "Select Product" at bounding box center [938, 409] width 57 height 19
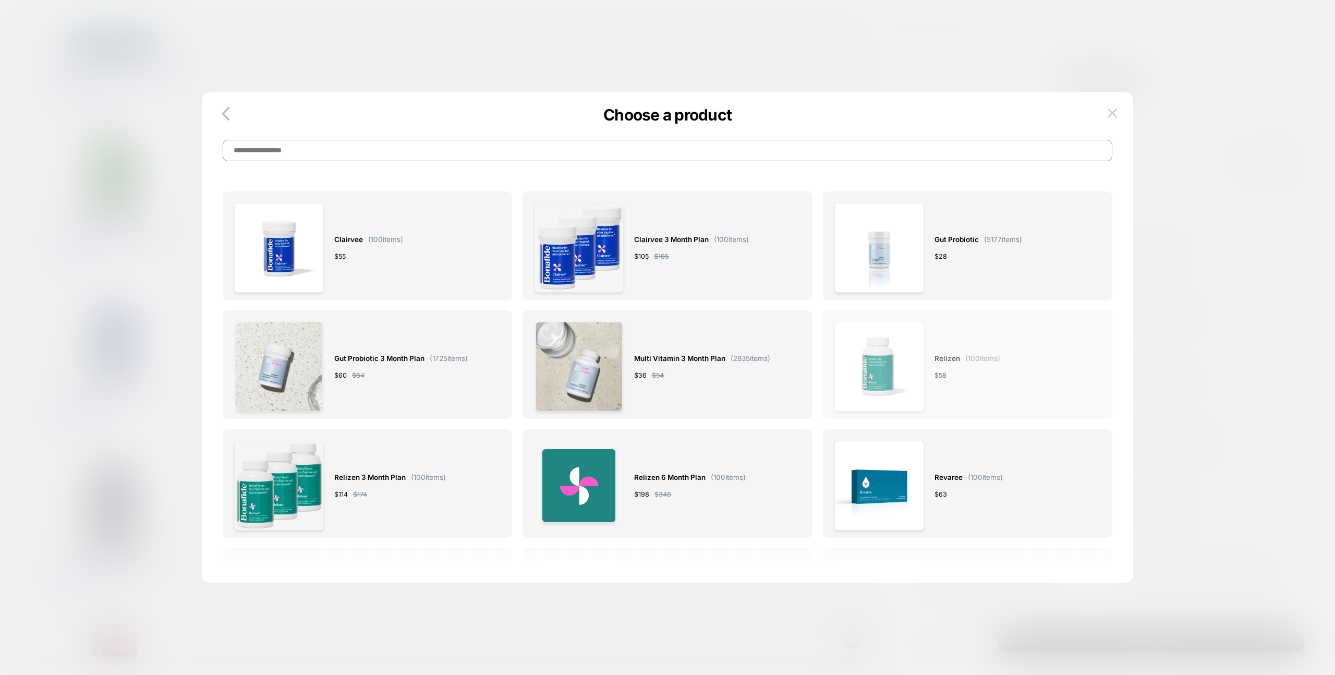
click at [885, 380] on img at bounding box center [879, 367] width 90 height 90
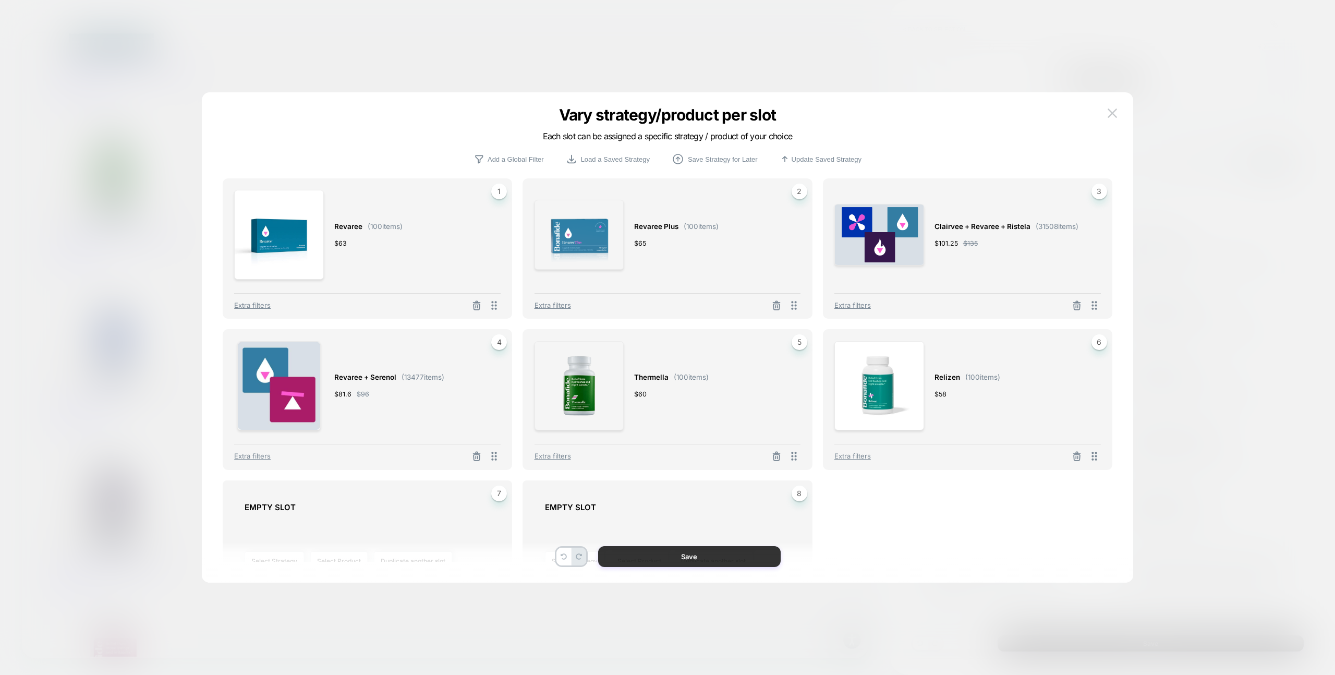
click at [701, 559] on button "Save" at bounding box center [689, 556] width 182 height 21
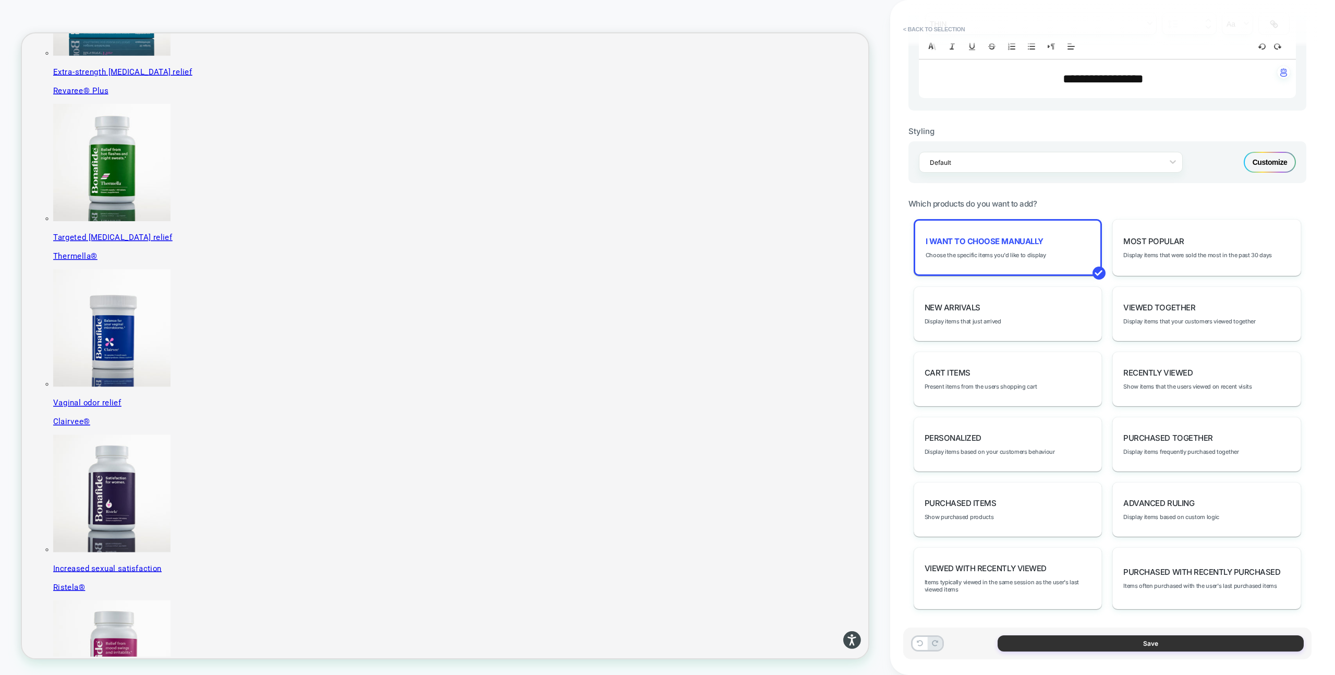
click at [1079, 642] on button "Save" at bounding box center [1150, 643] width 306 height 16
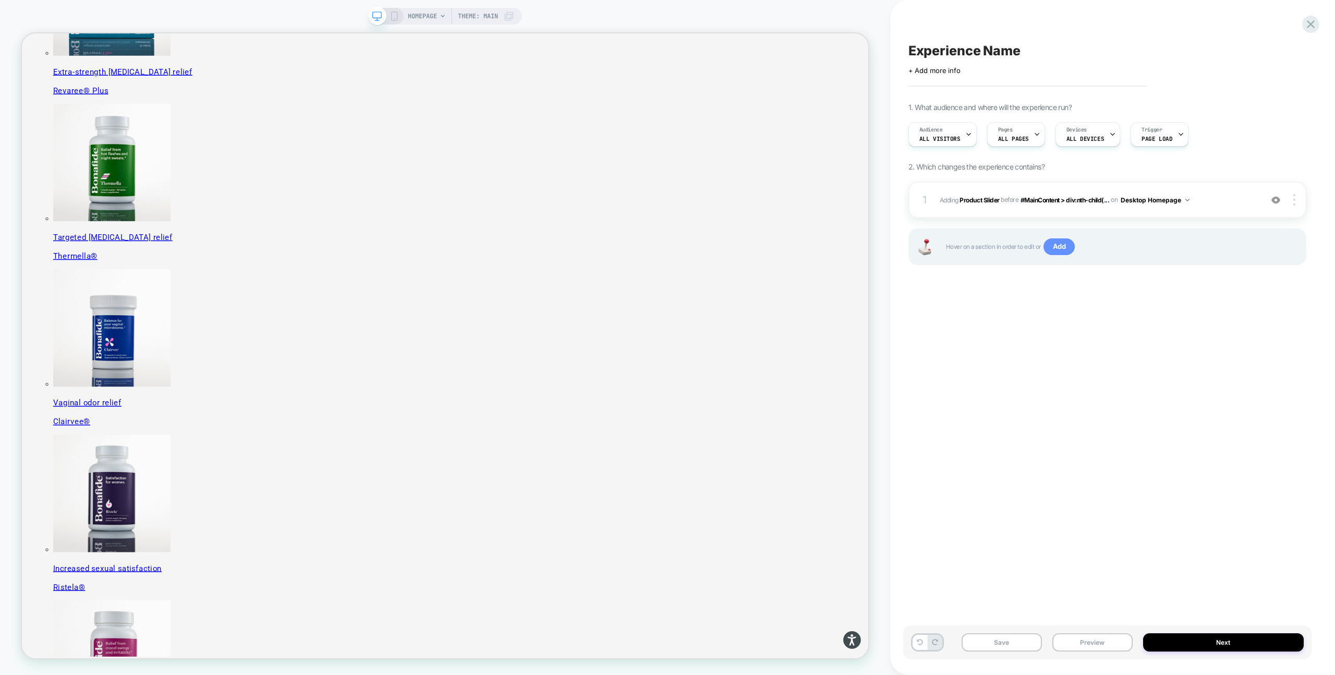
click at [1058, 247] on span "Add" at bounding box center [1059, 246] width 32 height 17
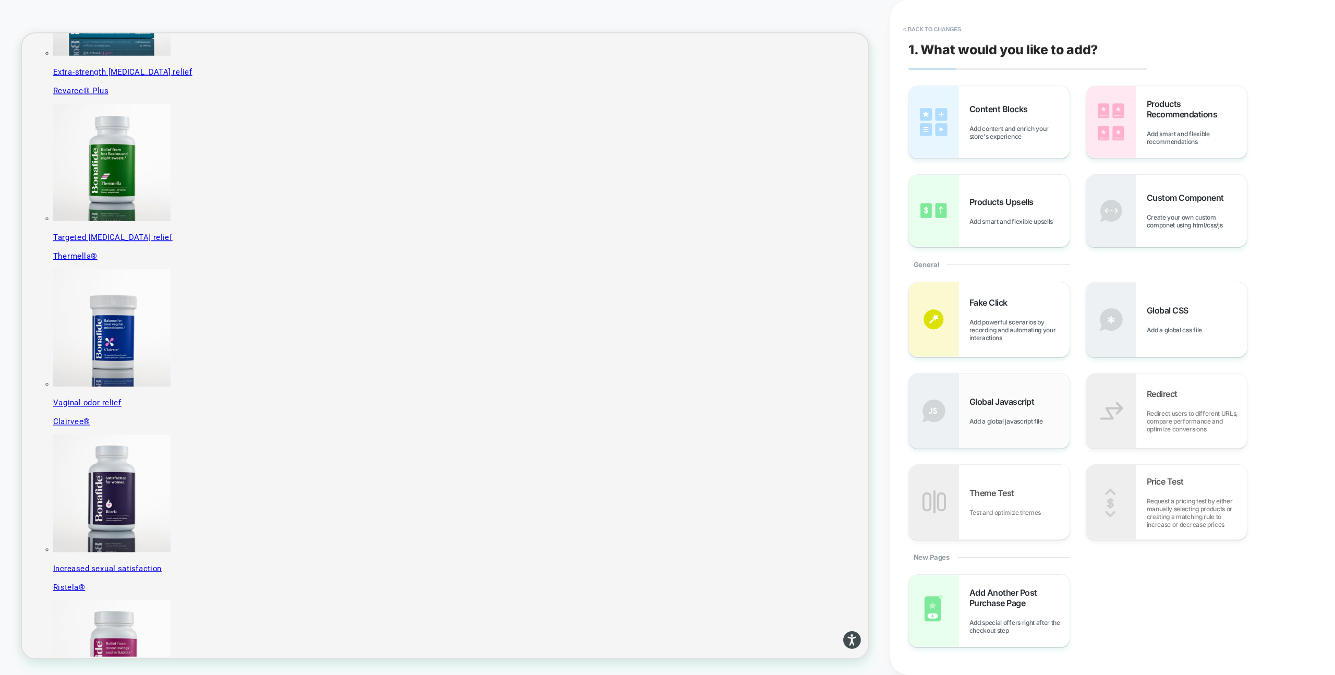
click at [999, 413] on div "Global Javascript Add a global javascript file" at bounding box center [1019, 410] width 100 height 29
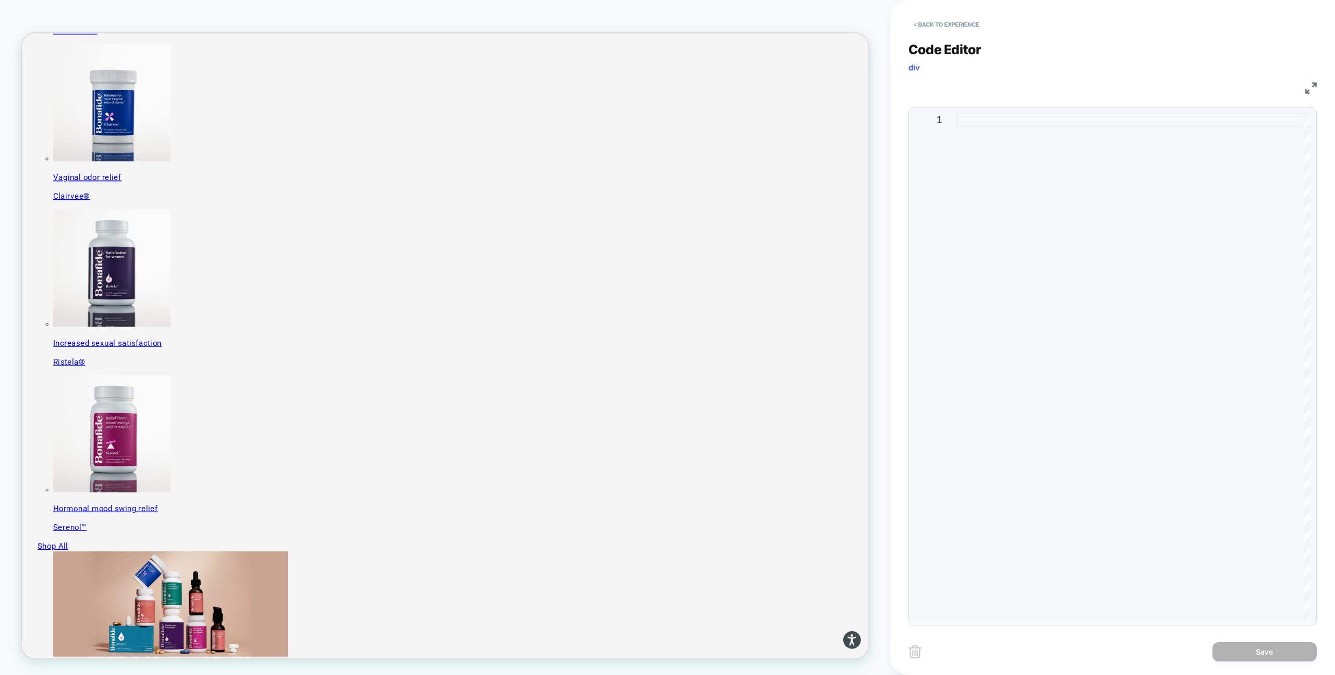
scroll to position [557, 0]
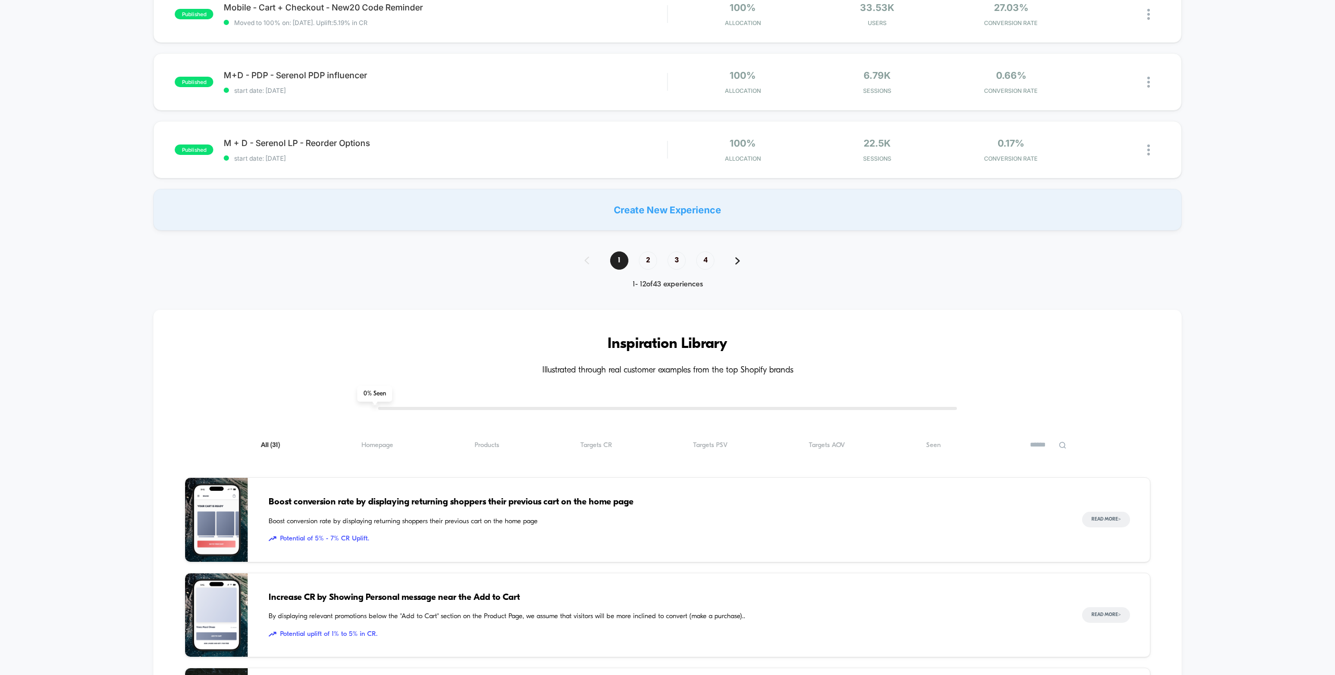
scroll to position [768, 0]
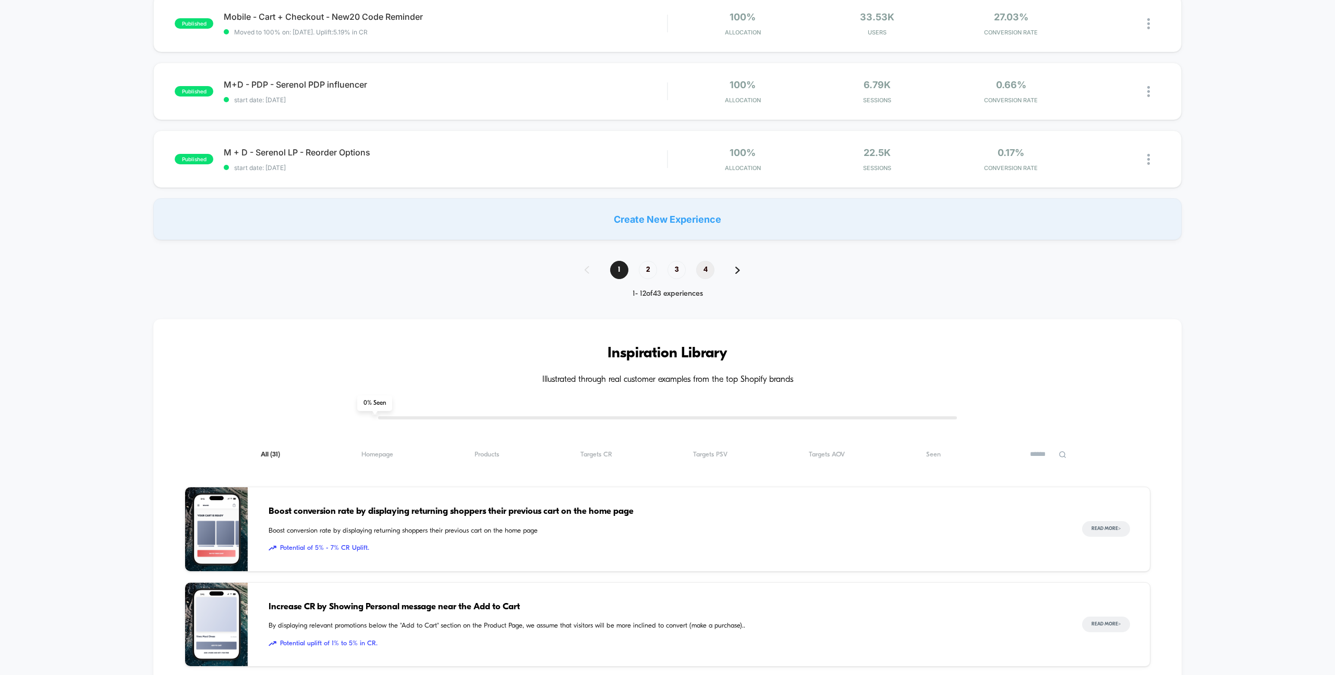
click at [706, 267] on span "4" at bounding box center [705, 270] width 18 height 18
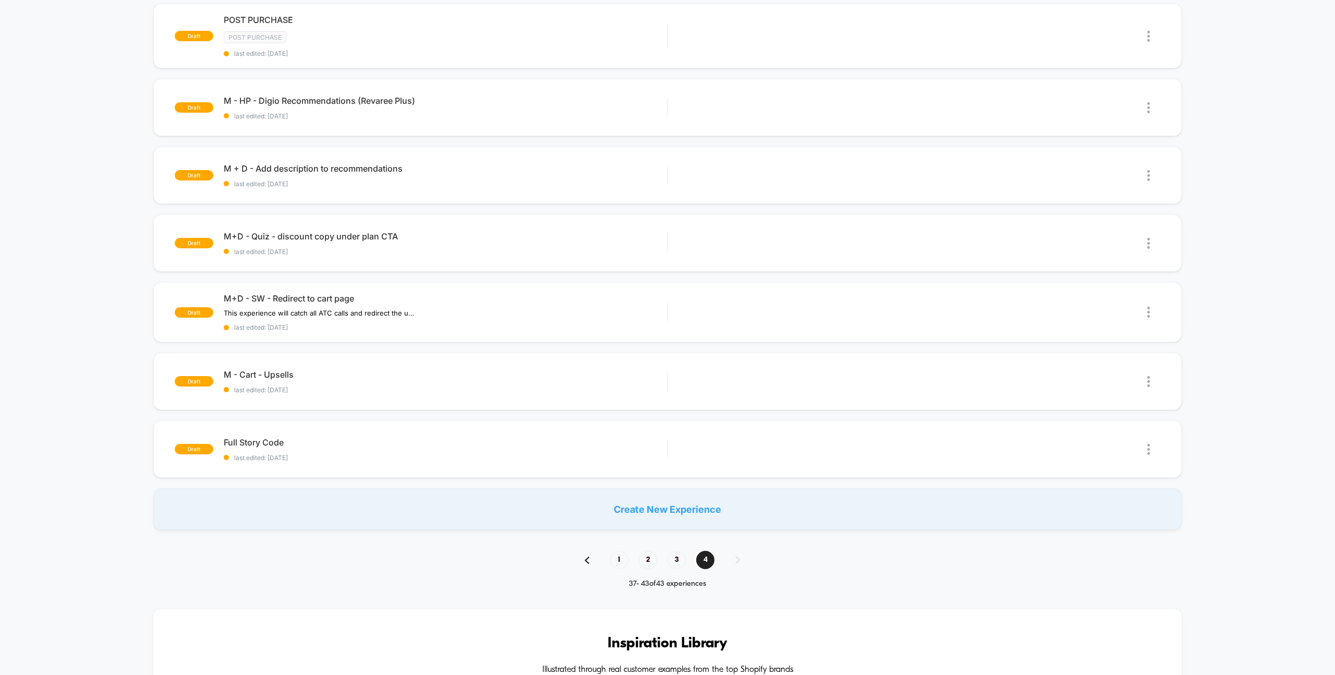
scroll to position [108, 0]
click at [258, 372] on span "M - Cart - Upsells Click to edit experience details" at bounding box center [445, 376] width 443 height 10
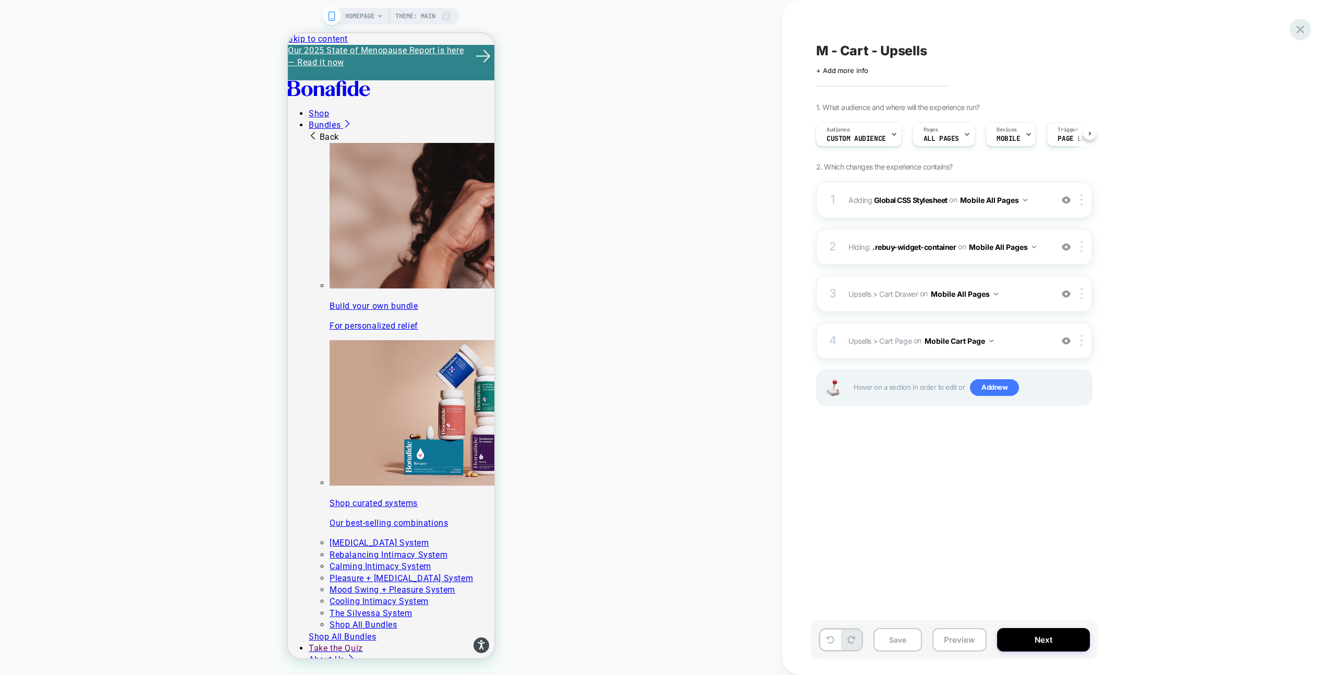
click at [1304, 30] on icon at bounding box center [1300, 29] width 14 height 14
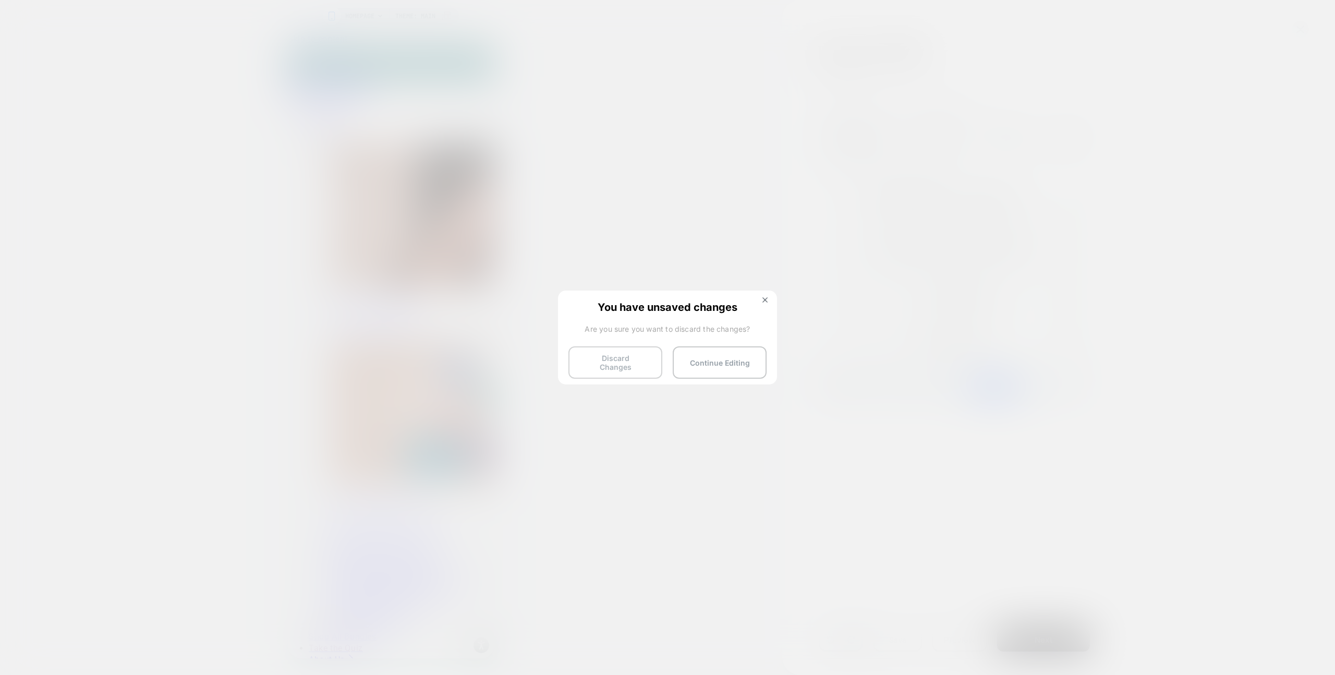
click at [621, 367] on button "Discard Changes" at bounding box center [615, 362] width 94 height 32
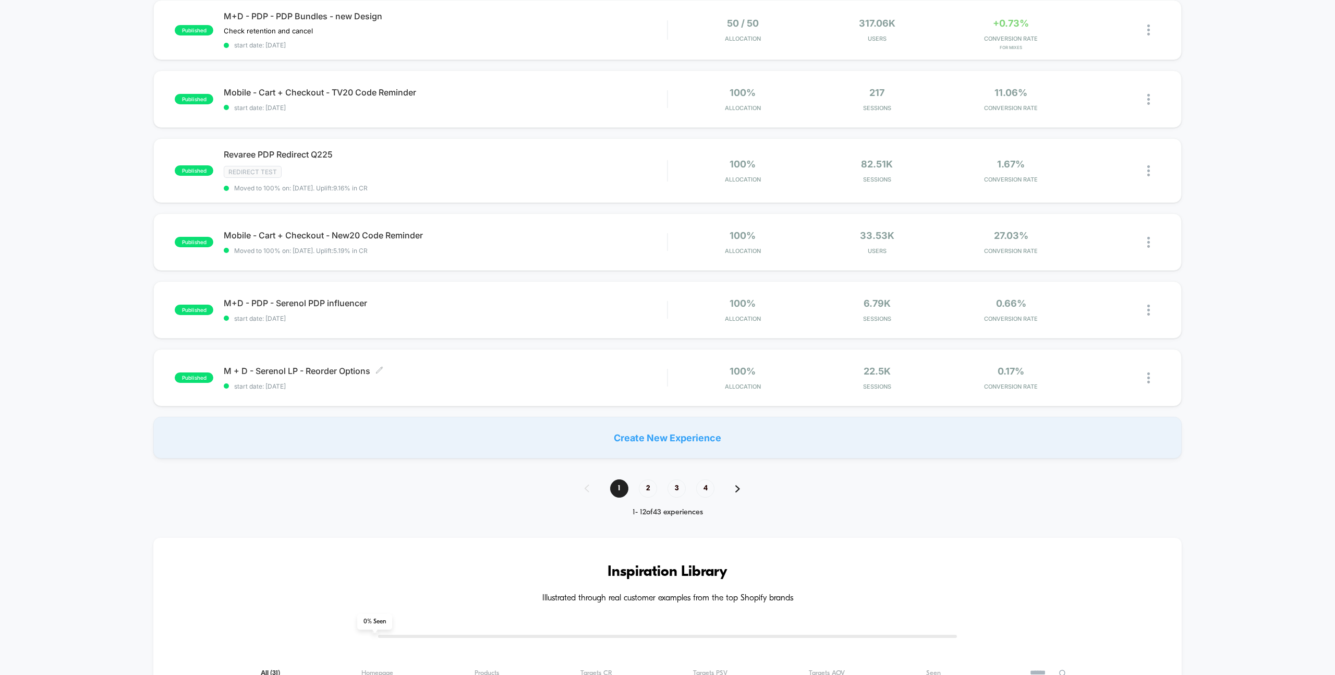
scroll to position [543, 0]
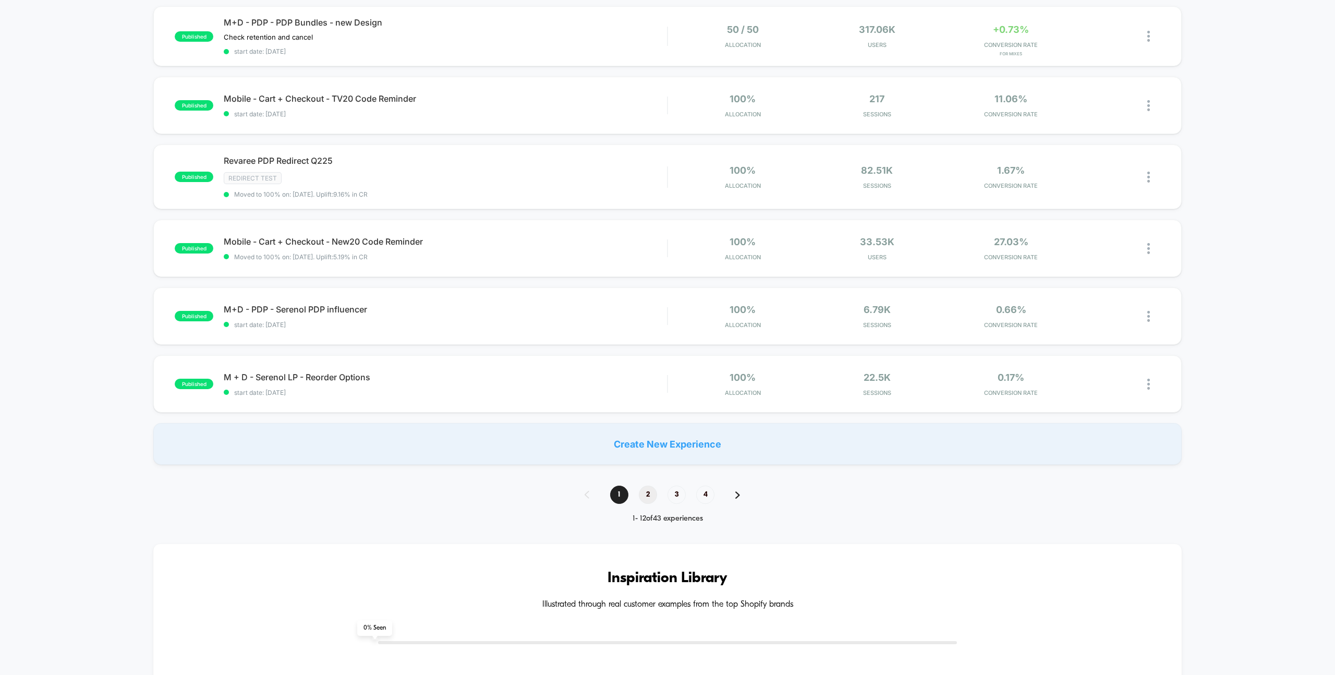
click at [648, 492] on span "2" at bounding box center [648, 494] width 18 height 18
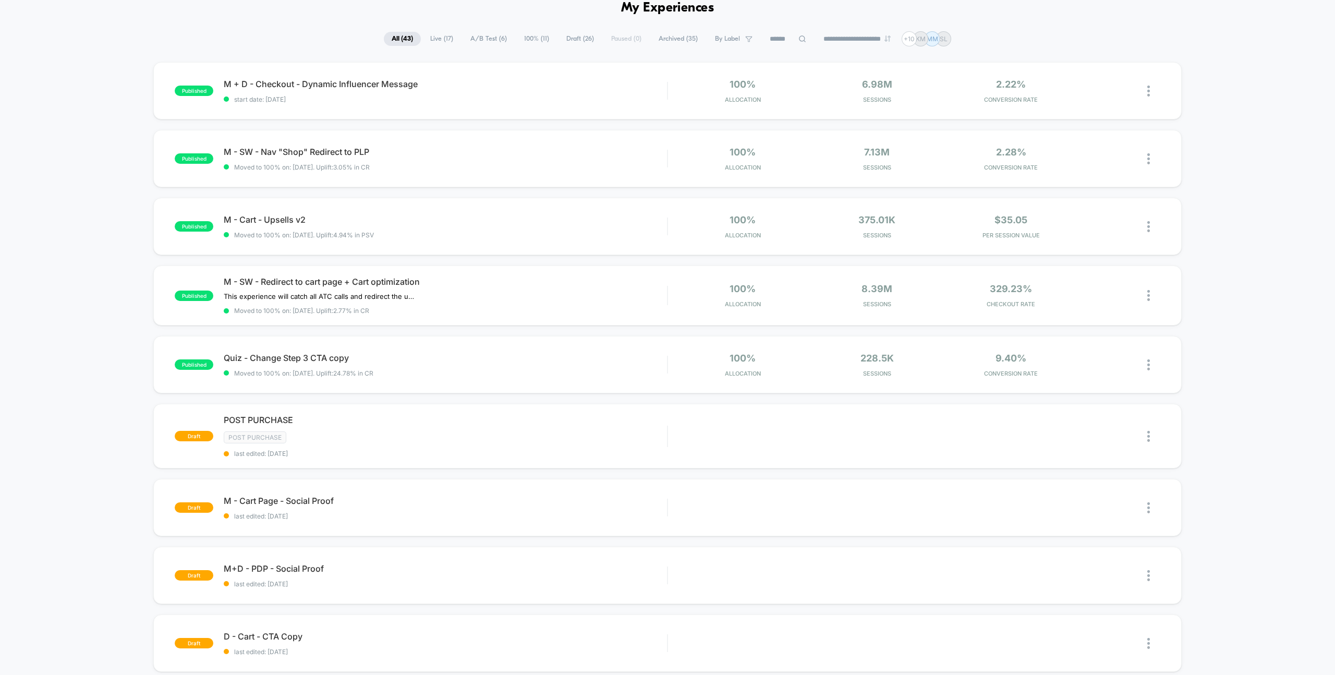
scroll to position [47, 0]
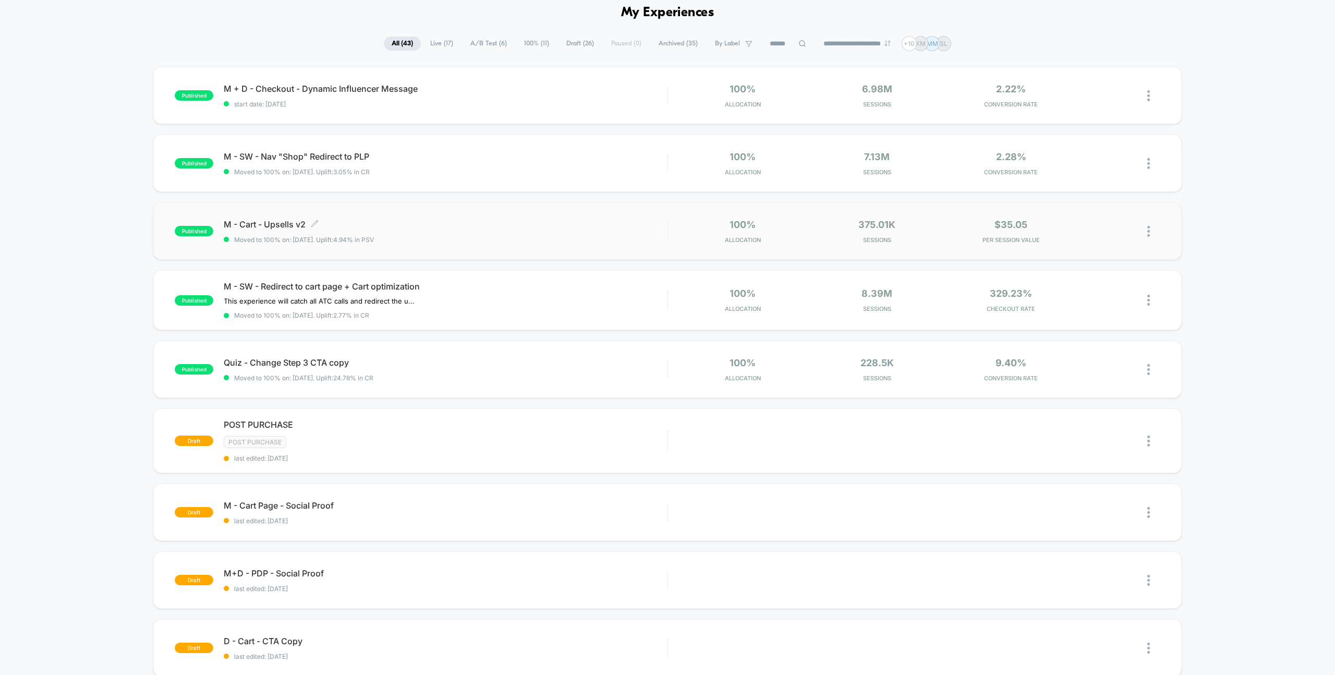
click at [280, 224] on span "M - Cart - Upsells v2 Click to edit experience details" at bounding box center [445, 224] width 443 height 10
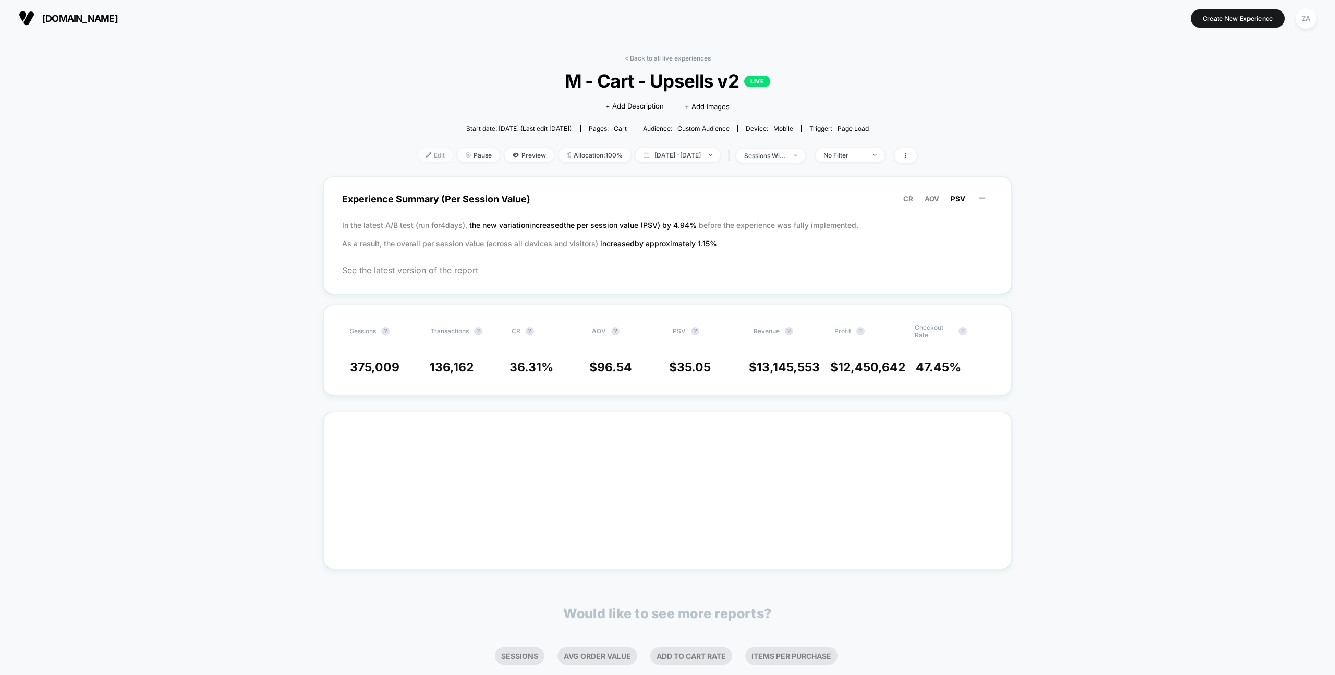
click at [418, 160] on span "Edit" at bounding box center [435, 155] width 34 height 14
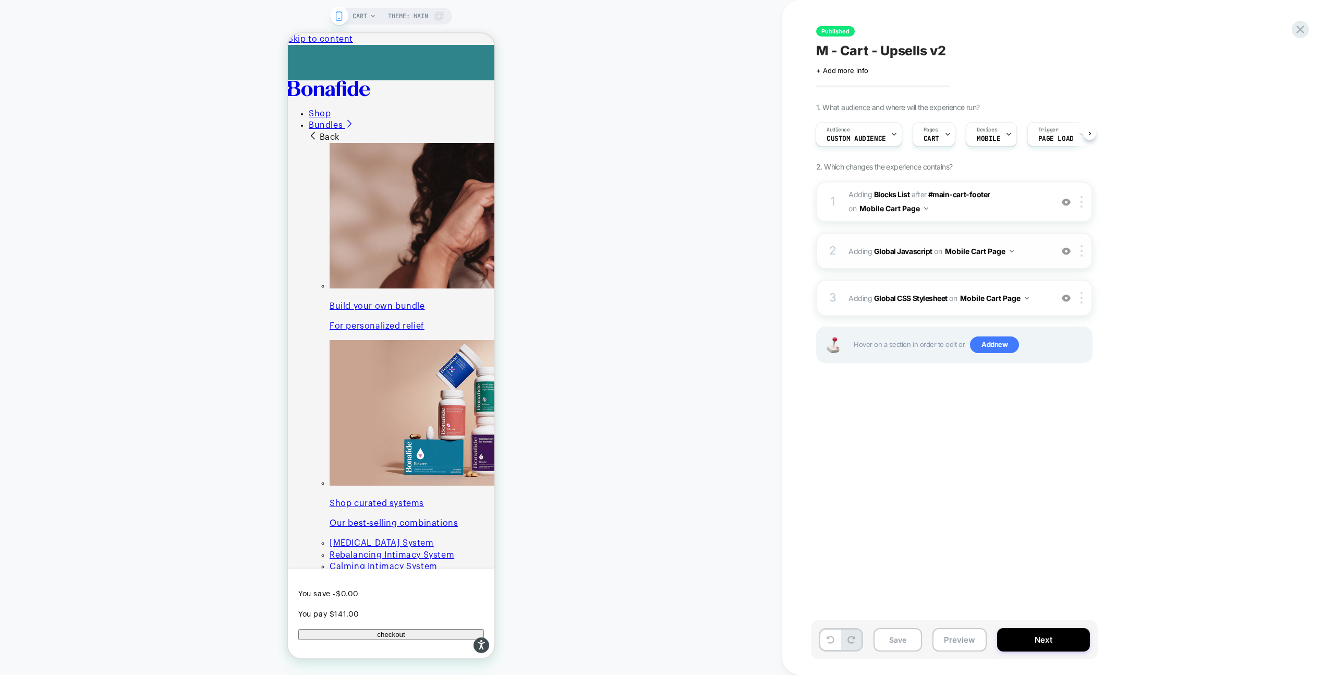
click at [1024, 254] on span "Adding Global Javascript on Mobile Cart Page" at bounding box center [947, 250] width 199 height 15
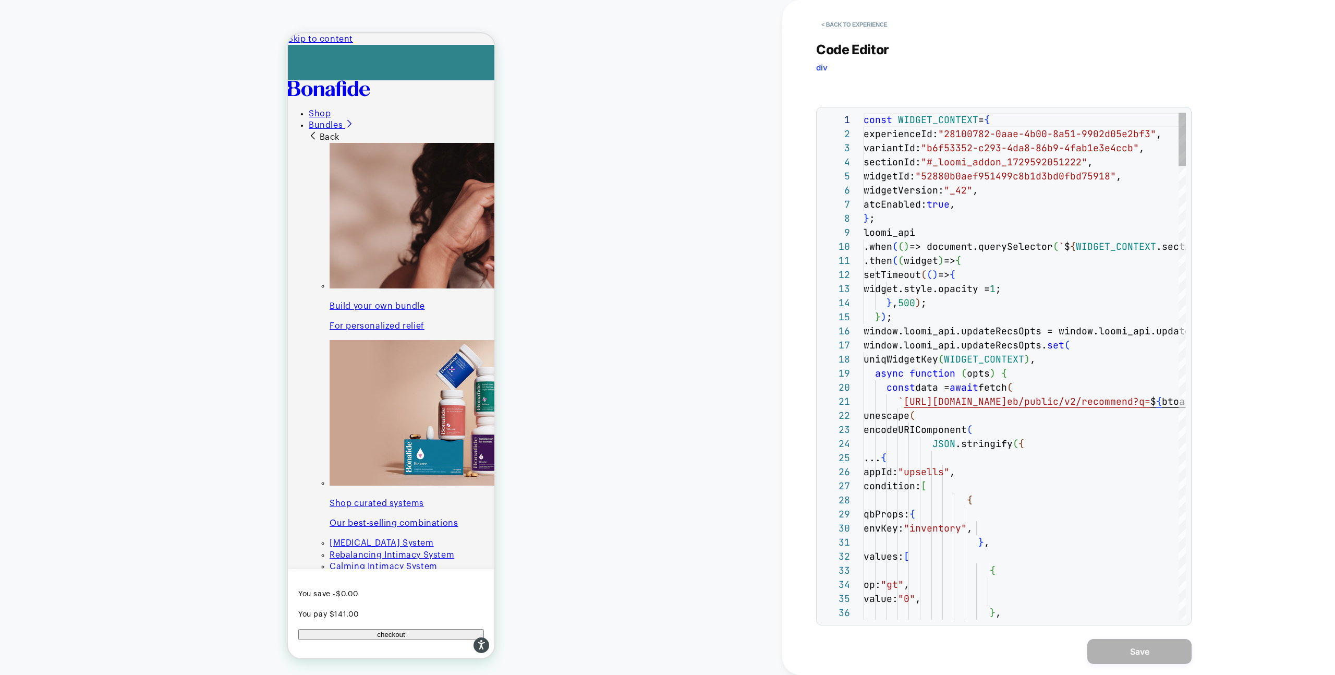
scroll to position [141, 0]
